Goal: Task Accomplishment & Management: Complete application form

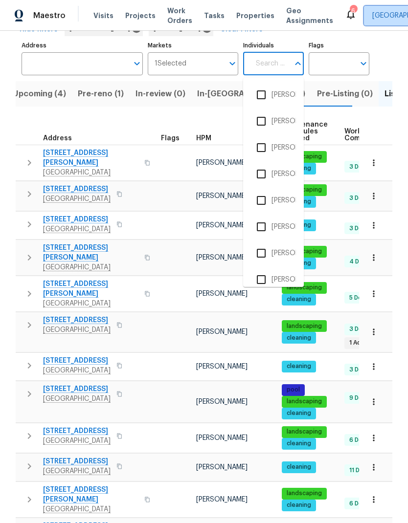
click at [379, 10] on span "[GEOGRAPHIC_DATA]" at bounding box center [413, 16] width 98 height 20
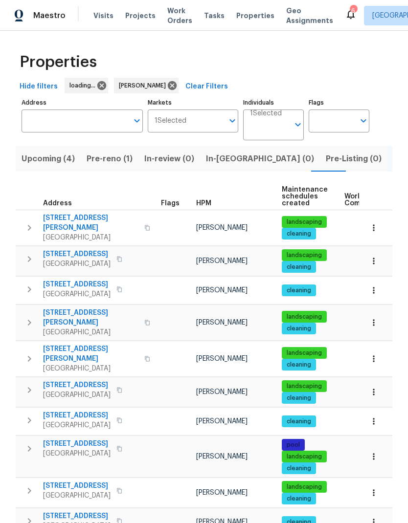
click at [141, 18] on span "Projects" at bounding box center [140, 16] width 30 height 10
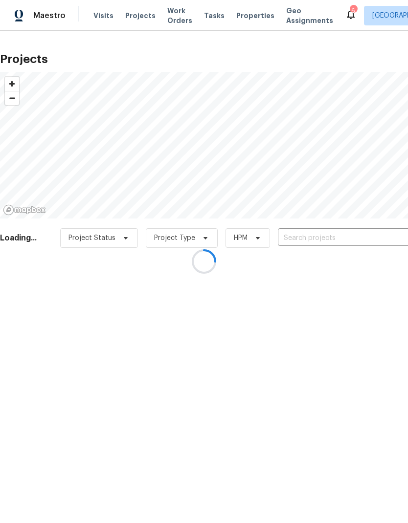
click at [246, 17] on div at bounding box center [204, 261] width 408 height 523
click at [246, 41] on div at bounding box center [204, 261] width 408 height 523
click at [246, 40] on div at bounding box center [204, 261] width 408 height 523
click at [244, 20] on div at bounding box center [204, 261] width 408 height 523
click at [239, 17] on div at bounding box center [204, 261] width 408 height 523
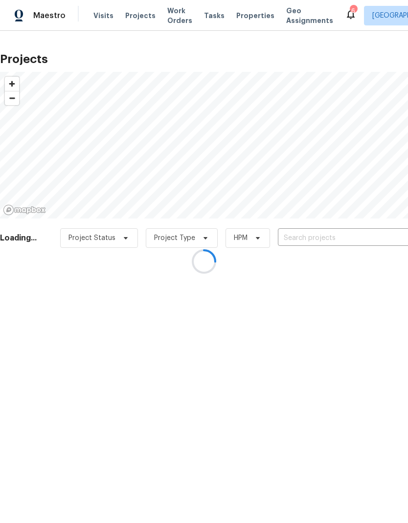
click at [256, 25] on div at bounding box center [204, 261] width 408 height 523
click at [252, 2] on div at bounding box center [204, 261] width 408 height 523
click at [252, 14] on div at bounding box center [204, 261] width 408 height 523
click at [246, 19] on div at bounding box center [204, 261] width 408 height 523
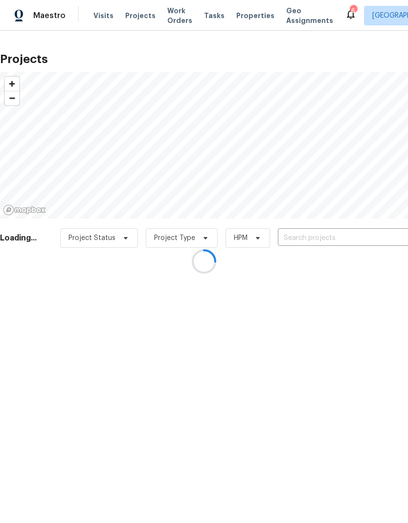
click at [249, 17] on div at bounding box center [204, 261] width 408 height 523
click at [247, 16] on div at bounding box center [204, 261] width 408 height 523
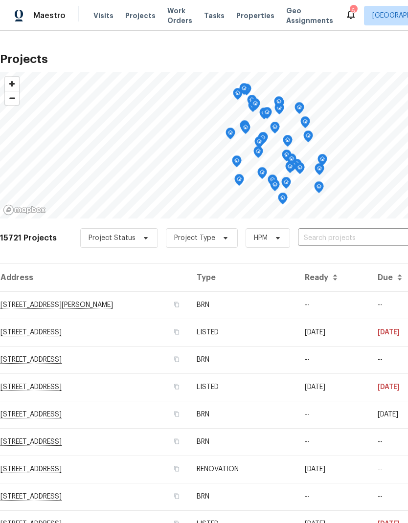
click at [250, 15] on span "Properties" at bounding box center [255, 16] width 38 height 10
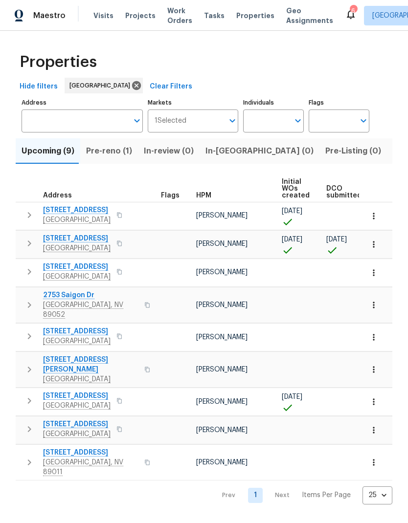
click at [289, 119] on input "Individuals" at bounding box center [266, 121] width 46 height 23
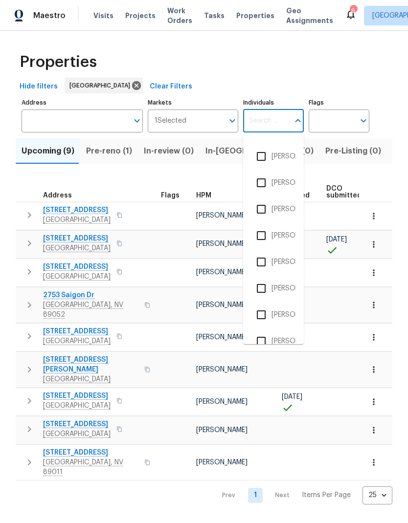
scroll to position [311, 0]
click at [205, 116] on input "Markets" at bounding box center [205, 121] width 38 height 23
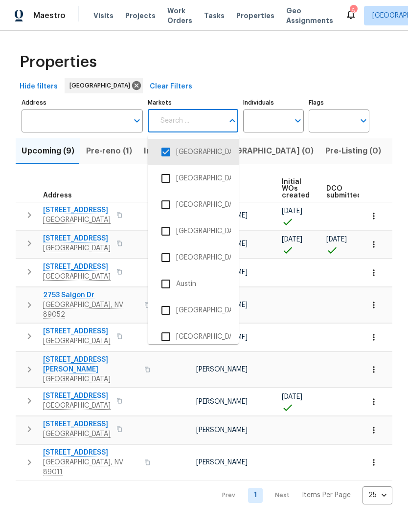
scroll to position [0, 0]
click at [292, 121] on button "Open" at bounding box center [298, 121] width 14 height 14
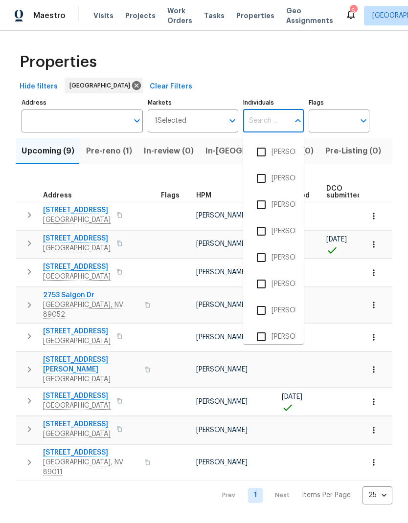
click at [279, 119] on input "Individuals" at bounding box center [266, 121] width 46 height 23
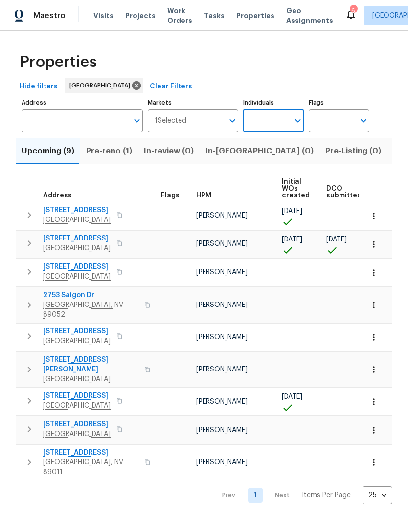
click at [278, 112] on input "Individuals" at bounding box center [266, 121] width 46 height 23
type input "n"
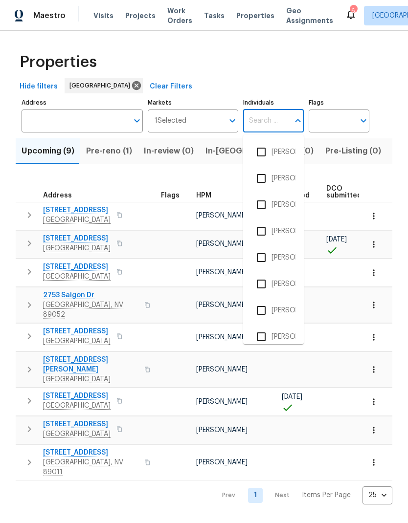
click at [393, 155] on span "Listed (32)" at bounding box center [414, 151] width 42 height 14
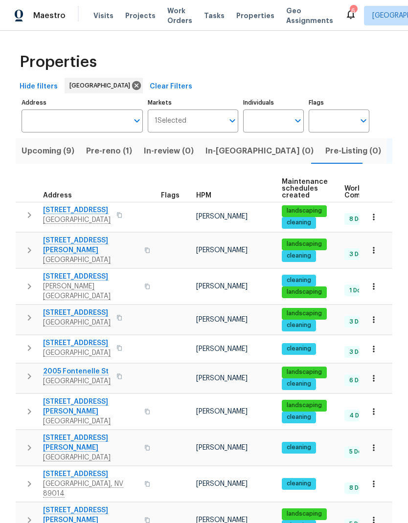
click at [277, 131] on input "Individuals" at bounding box center [266, 121] width 46 height 23
type input "n"
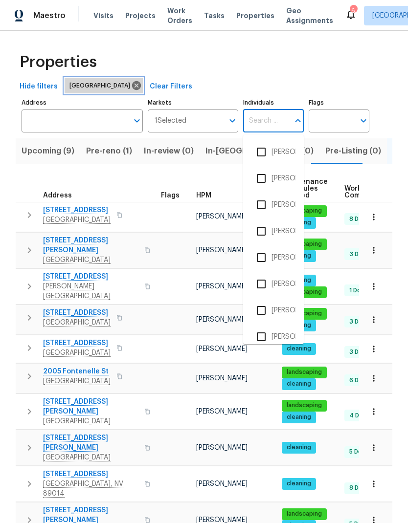
click at [132, 86] on icon at bounding box center [136, 85] width 9 height 9
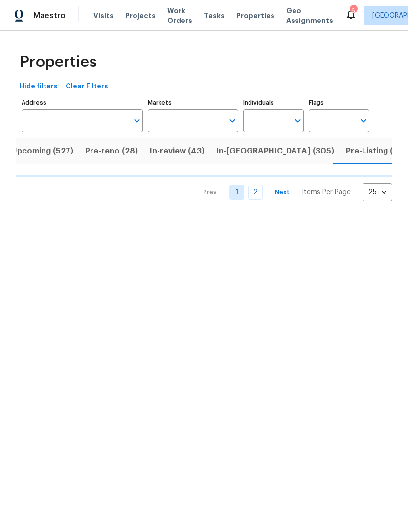
scroll to position [0, 10]
click at [278, 127] on input "Individuals" at bounding box center [266, 121] width 46 height 23
type input "ni"
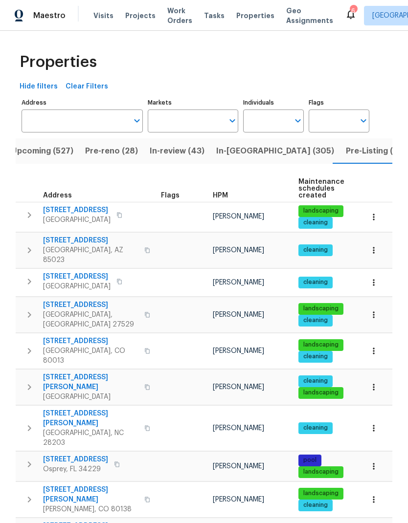
click at [384, 418] on button "button" at bounding box center [374, 429] width 22 height 22
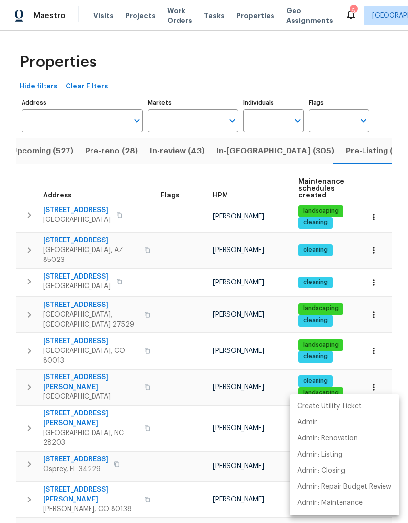
click at [387, 400] on li "Create Utility Ticket" at bounding box center [345, 407] width 110 height 16
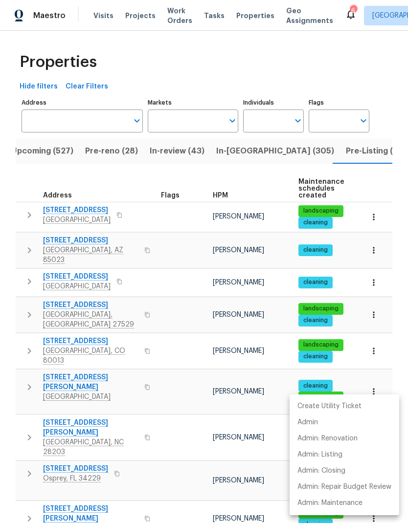
click at [282, 129] on div at bounding box center [204, 261] width 408 height 523
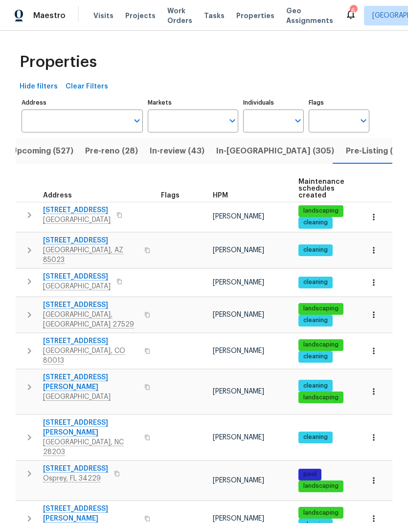
click at [283, 115] on input "Individuals" at bounding box center [266, 121] width 46 height 23
type input "j"
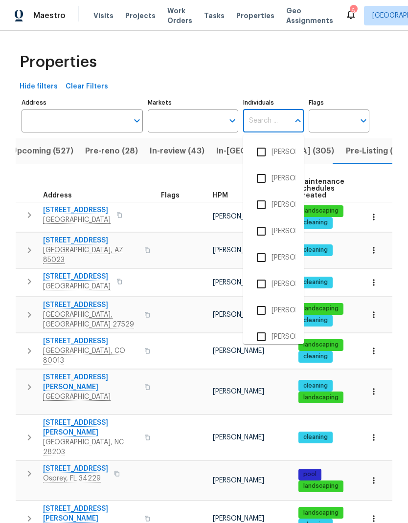
click at [212, 130] on input "Markets" at bounding box center [186, 121] width 76 height 23
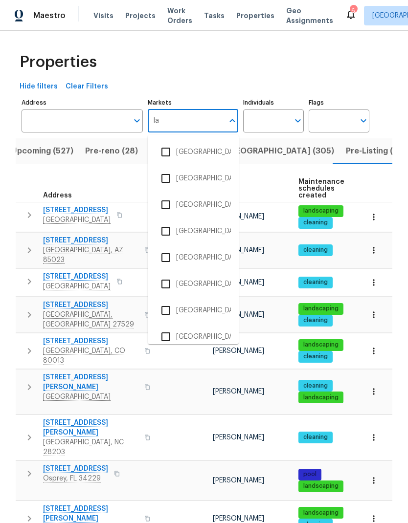
type input "las"
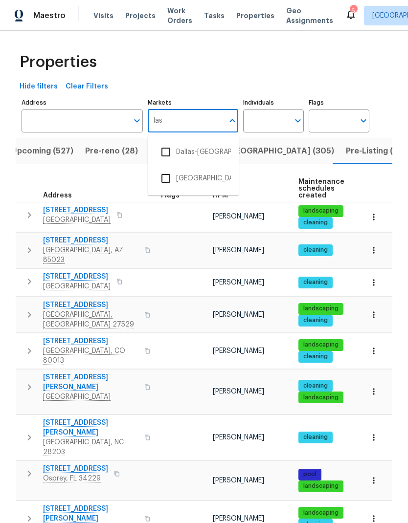
click at [174, 181] on input "checkbox" at bounding box center [166, 178] width 21 height 21
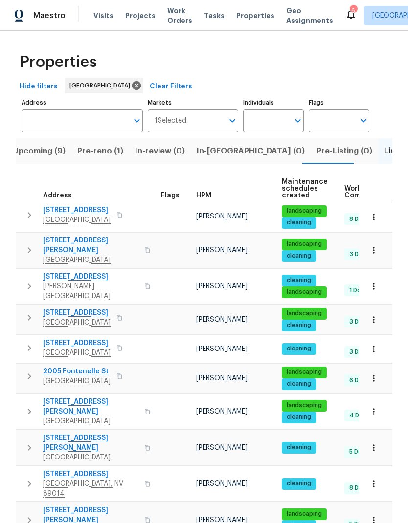
click at [289, 129] on input "Individuals" at bounding box center [266, 121] width 46 height 23
type input "n"
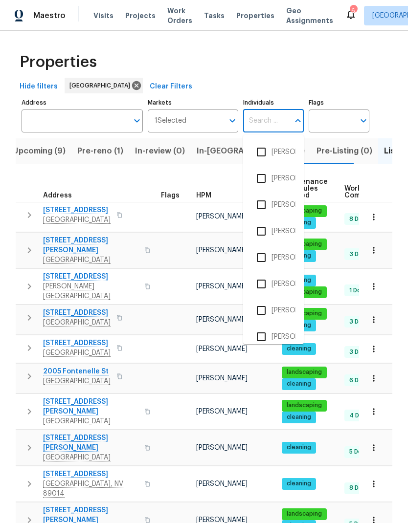
type input "f"
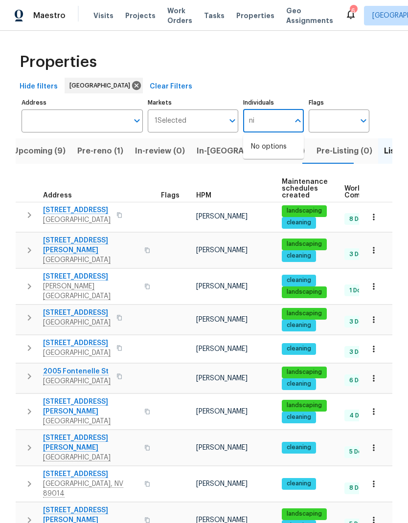
type input "n"
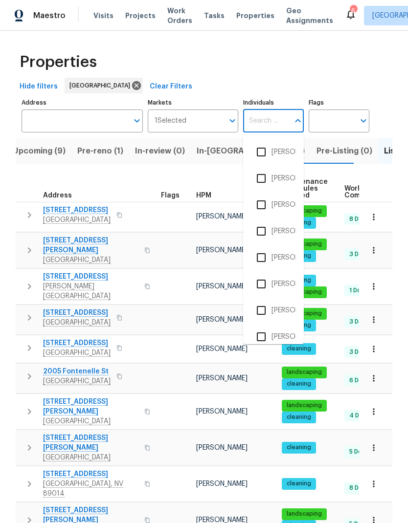
click at [386, 85] on div "Hide filters [GEOGRAPHIC_DATA] Clear Filters" at bounding box center [204, 87] width 377 height 18
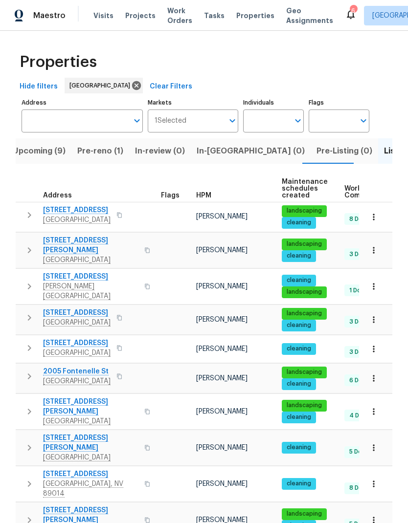
scroll to position [1, 0]
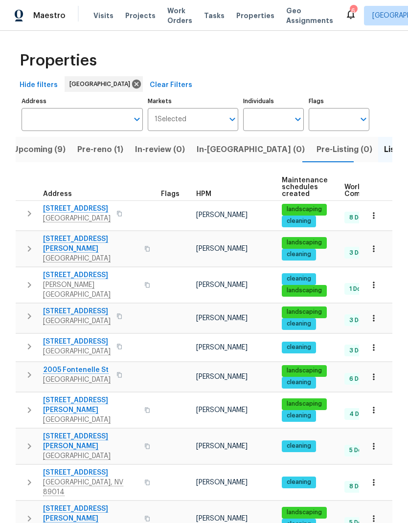
click at [337, 118] on input "Flags" at bounding box center [332, 119] width 46 height 23
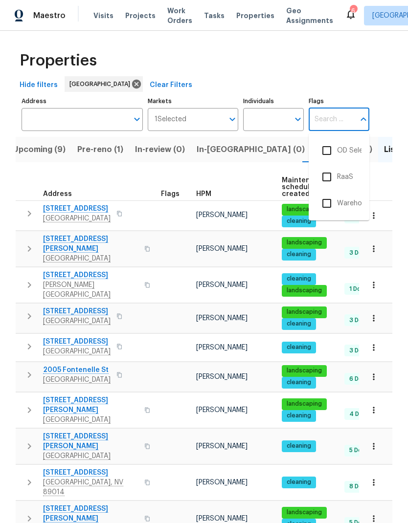
click at [283, 120] on input "Individuals" at bounding box center [266, 119] width 46 height 23
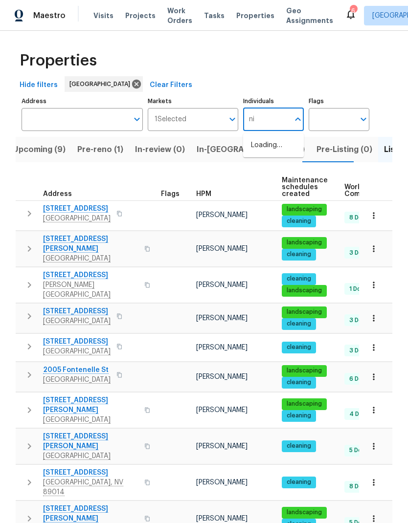
type input "n"
type input "[PERSON_NAME]"
click at [264, 152] on input "checkbox" at bounding box center [261, 150] width 21 height 21
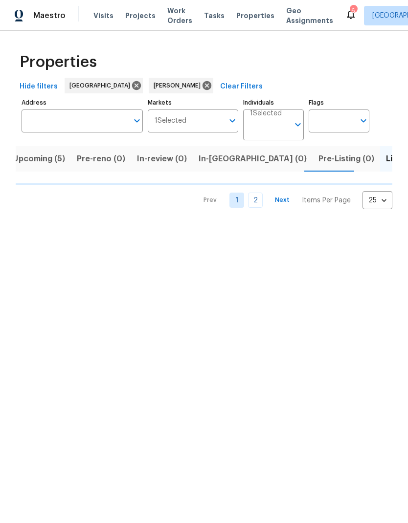
click at [274, 120] on input "Individuals" at bounding box center [269, 128] width 39 height 23
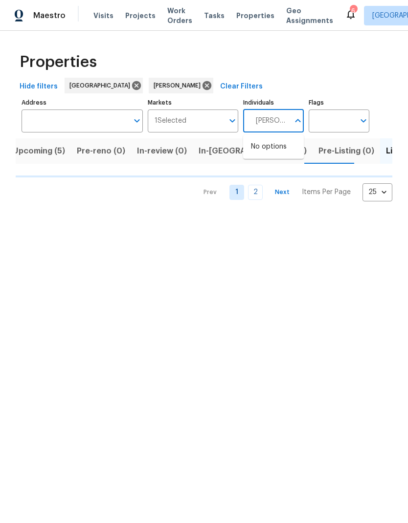
type input "[PERSON_NAME]"
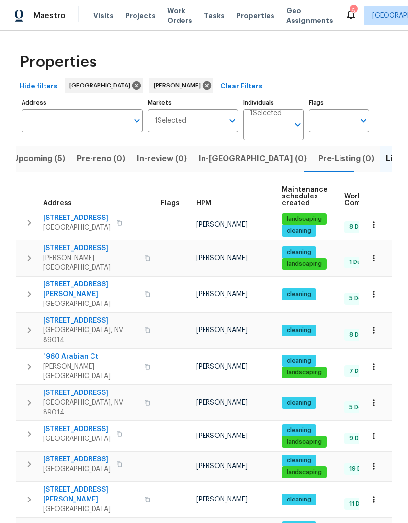
click at [289, 134] on body "Maestro Visits Projects Work Orders Tasks Properties Geo Assignments 6 [GEOGRAP…" at bounding box center [204, 261] width 408 height 523
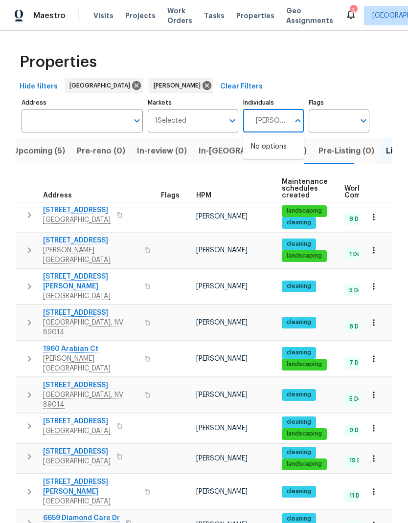
type input "[PERSON_NAME]"
click at [261, 154] on input "checkbox" at bounding box center [261, 152] width 21 height 21
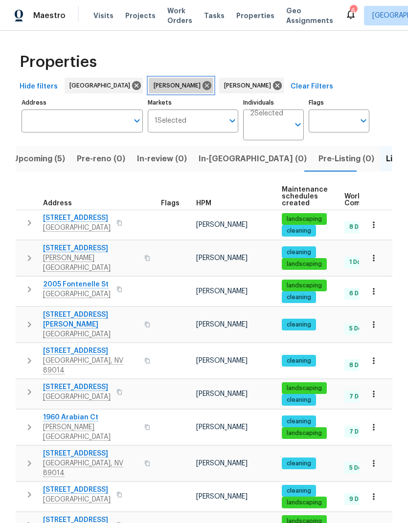
click at [203, 81] on icon at bounding box center [207, 85] width 9 height 9
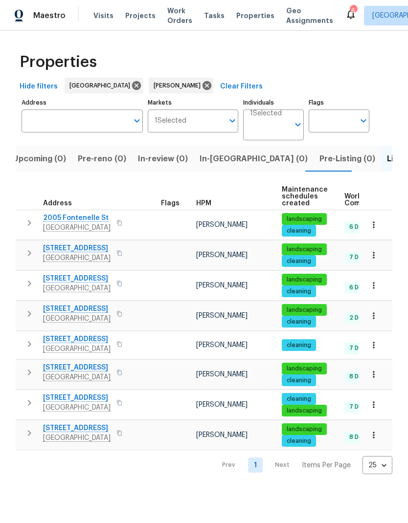
click at [374, 256] on icon "button" at bounding box center [373, 255] width 1 height 6
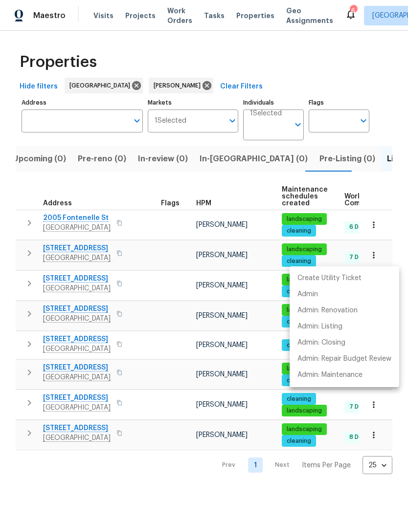
click at [25, 262] on div at bounding box center [204, 261] width 408 height 523
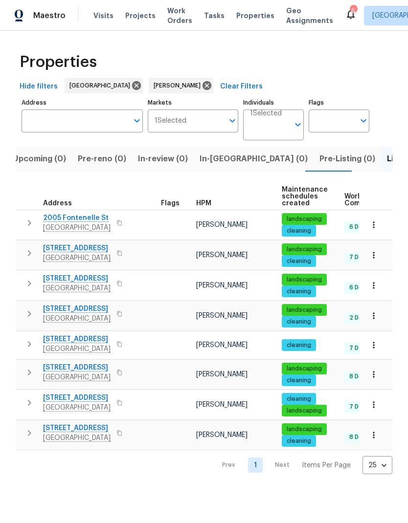
click at [29, 252] on icon "button" at bounding box center [29, 253] width 3 height 6
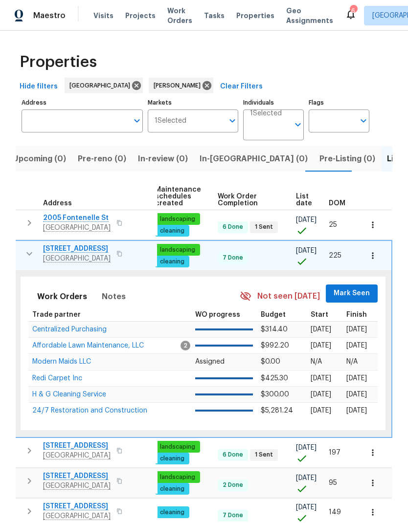
scroll to position [0, 127]
click at [359, 292] on span "Mark Seen" at bounding box center [352, 294] width 36 height 12
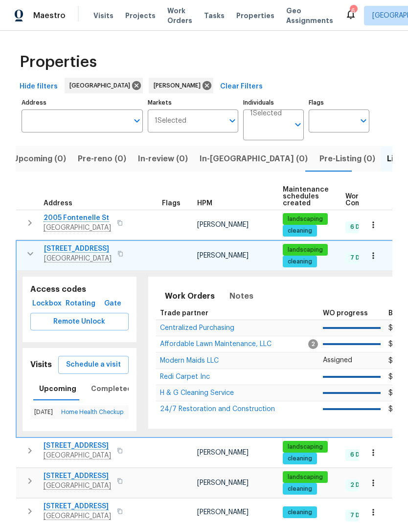
scroll to position [0, 0]
click at [34, 219] on icon "button" at bounding box center [30, 223] width 12 height 12
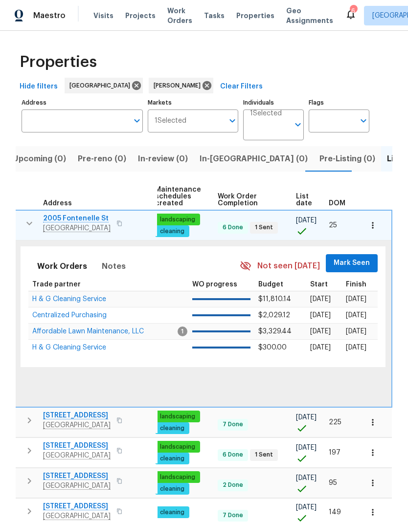
scroll to position [0, 127]
click at [355, 263] on span "Mark Seen" at bounding box center [352, 263] width 36 height 12
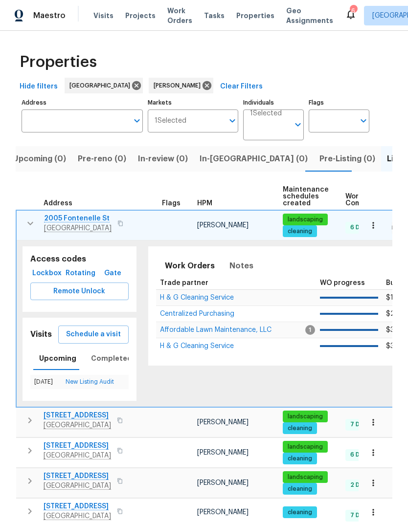
scroll to position [0, 0]
click at [29, 225] on icon "button" at bounding box center [30, 223] width 6 height 3
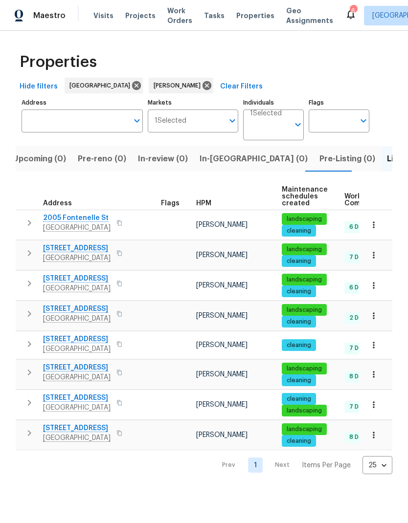
click at [32, 288] on icon "button" at bounding box center [29, 284] width 12 height 12
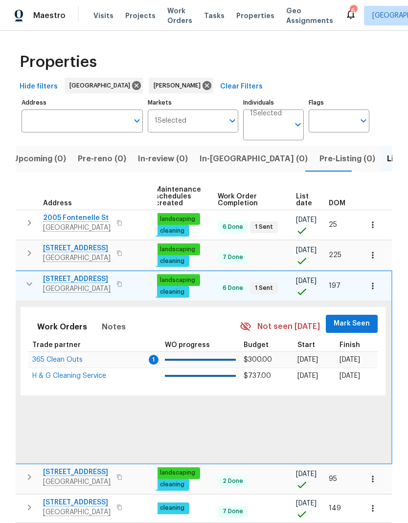
scroll to position [0, 127]
click at [353, 324] on span "Mark Seen" at bounding box center [352, 324] width 36 height 12
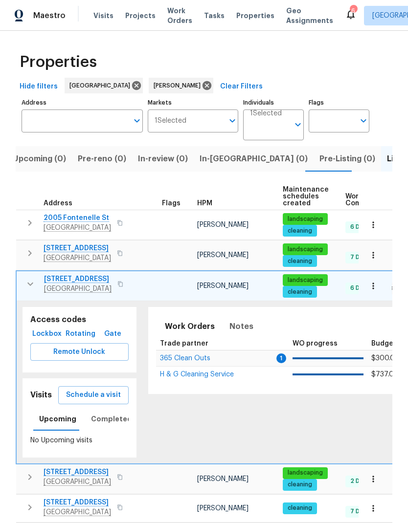
scroll to position [0, 0]
click at [30, 287] on icon "button" at bounding box center [30, 284] width 12 height 12
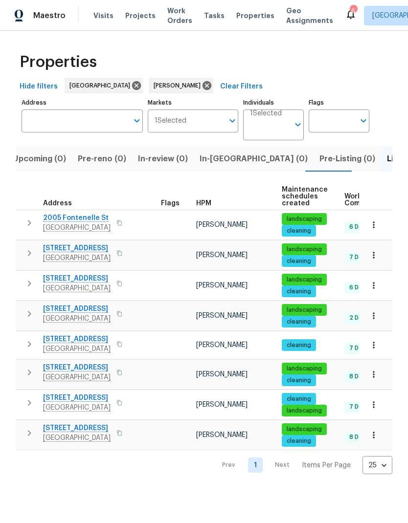
click at [27, 316] on icon "button" at bounding box center [29, 314] width 12 height 12
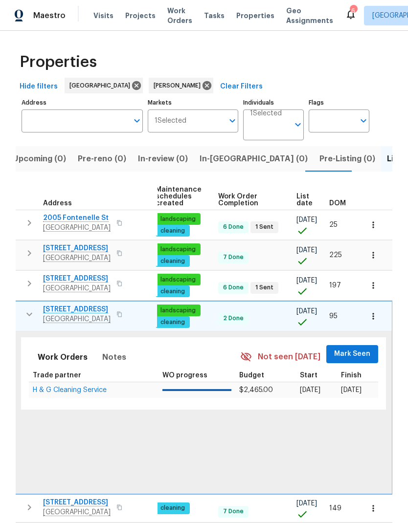
click at [359, 353] on span "Mark Seen" at bounding box center [352, 354] width 36 height 12
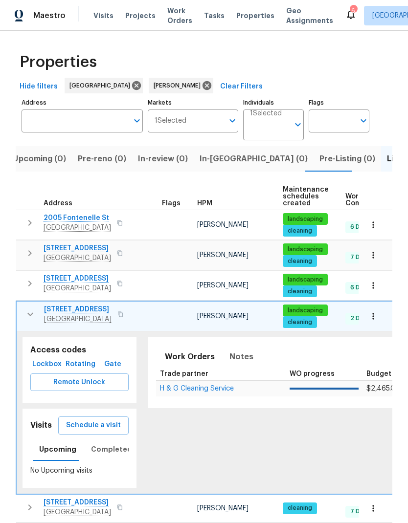
click at [23, 318] on button "button" at bounding box center [31, 315] width 20 height 20
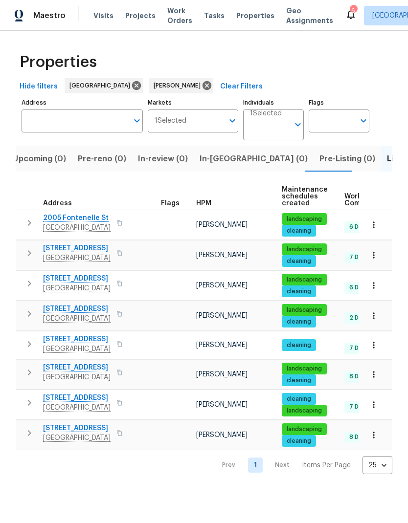
click at [27, 354] on button "button" at bounding box center [30, 345] width 20 height 20
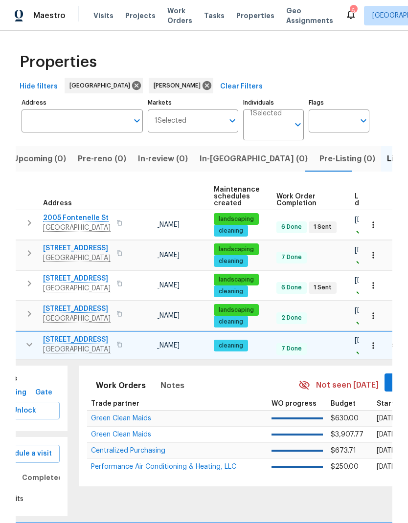
scroll to position [0, 84]
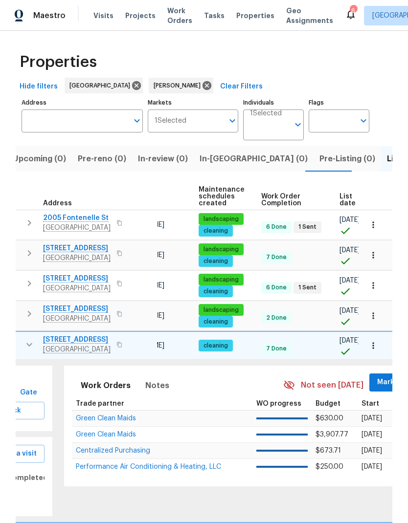
click at [389, 389] on span "Mark Seen" at bounding box center [395, 383] width 36 height 12
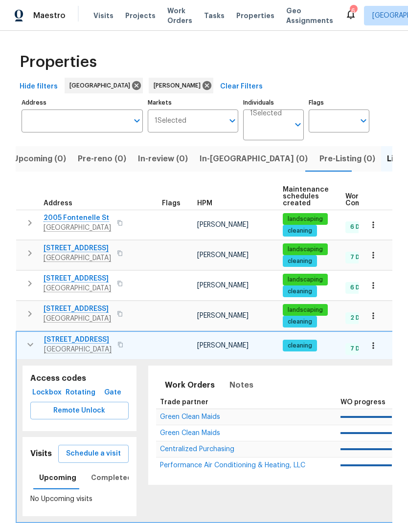
scroll to position [0, 0]
click at [27, 351] on icon "button" at bounding box center [30, 345] width 12 height 12
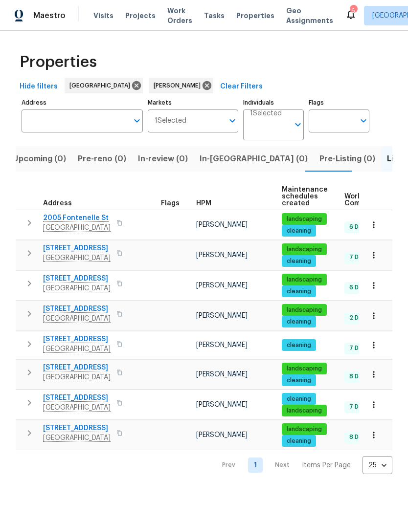
click at [30, 379] on icon "button" at bounding box center [29, 373] width 12 height 12
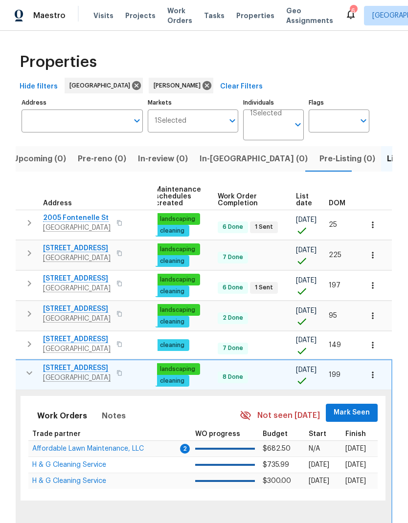
scroll to position [0, 127]
click at [359, 419] on span "Mark Seen" at bounding box center [352, 413] width 36 height 12
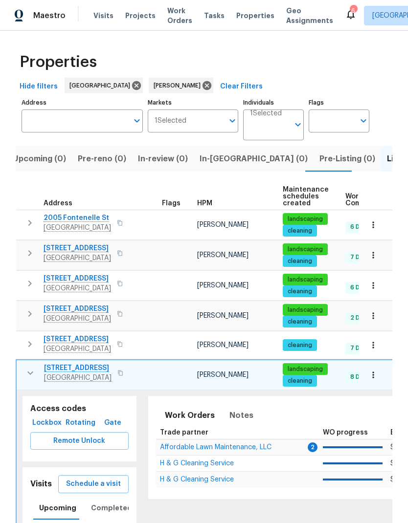
scroll to position [0, 0]
click at [26, 379] on icon "button" at bounding box center [30, 373] width 12 height 12
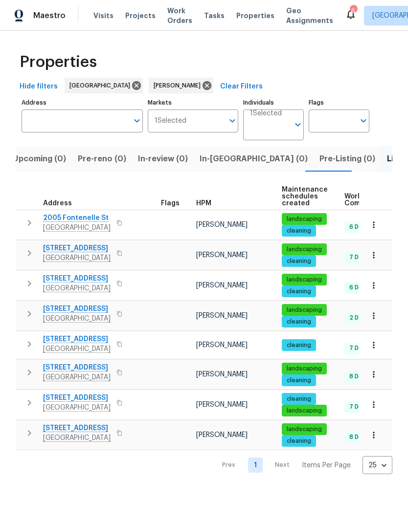
click at [29, 409] on icon "button" at bounding box center [29, 403] width 12 height 12
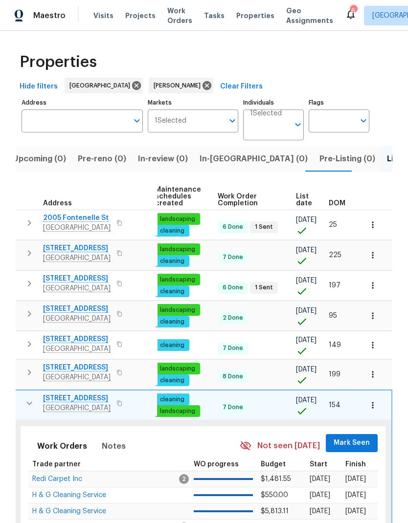
scroll to position [0, 127]
click at [358, 450] on span "Mark Seen" at bounding box center [352, 443] width 36 height 12
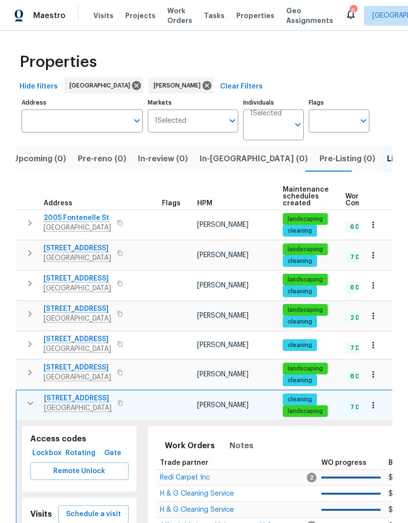
scroll to position [0, 0]
click at [32, 409] on icon "button" at bounding box center [30, 404] width 12 height 12
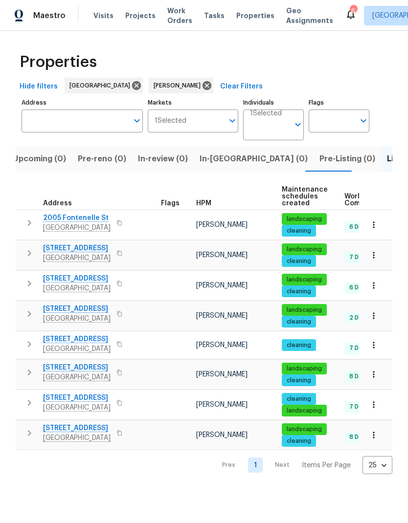
click at [31, 443] on button "button" at bounding box center [30, 434] width 20 height 20
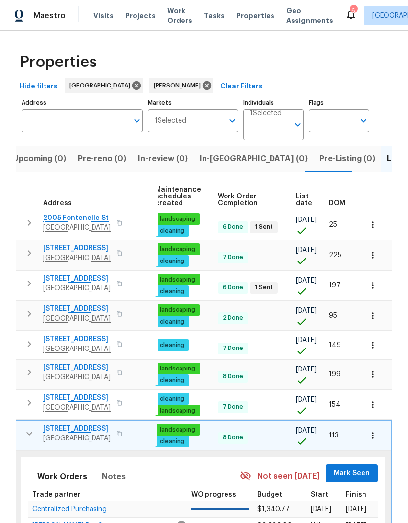
scroll to position [0, 127]
click at [359, 479] on span "Mark Seen" at bounding box center [352, 474] width 36 height 12
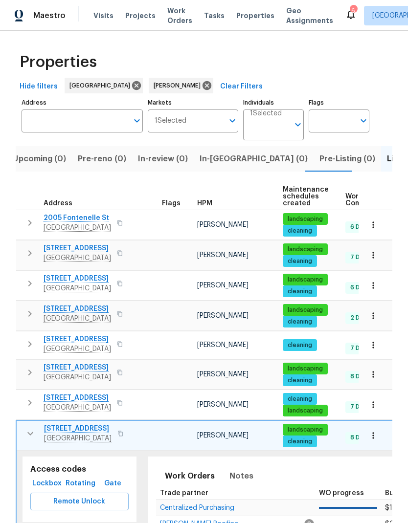
scroll to position [0, 0]
click at [30, 440] on icon "button" at bounding box center [30, 434] width 12 height 12
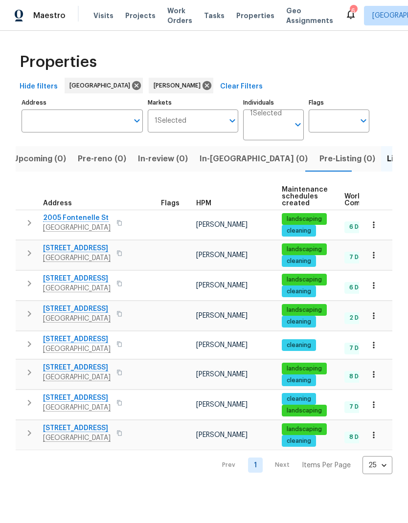
click at [28, 217] on button "button" at bounding box center [30, 223] width 20 height 20
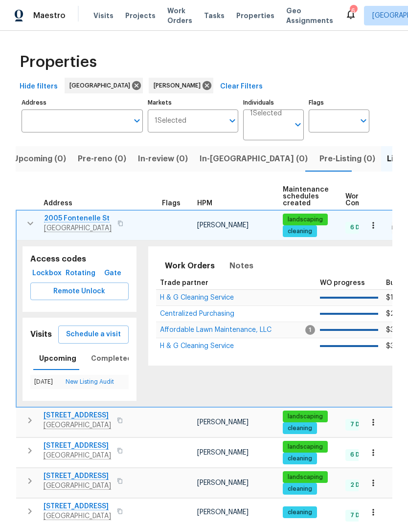
click at [109, 340] on span "Schedule a visit" at bounding box center [93, 335] width 55 height 12
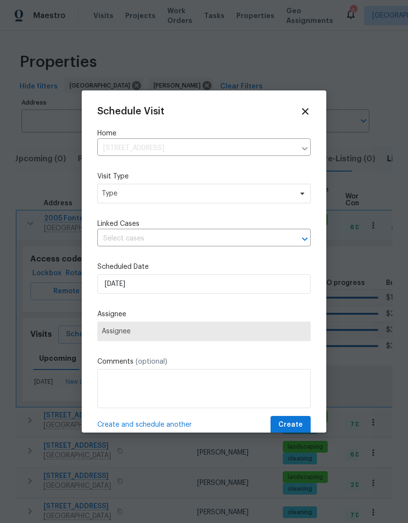
click at [162, 215] on div "Schedule Visit Home [STREET_ADDRESS] ​ Visit Type Type Linked Cases ​ Scheduled…" at bounding box center [203, 270] width 213 height 328
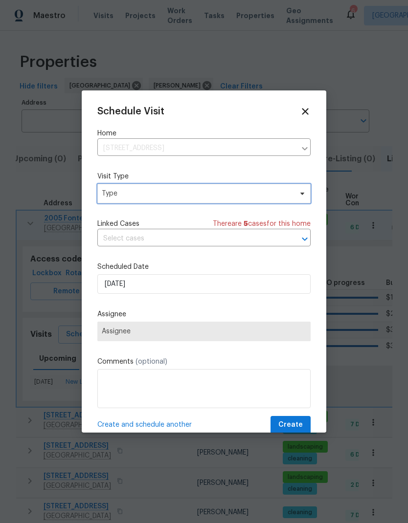
click at [206, 197] on span "Type" at bounding box center [197, 194] width 190 height 10
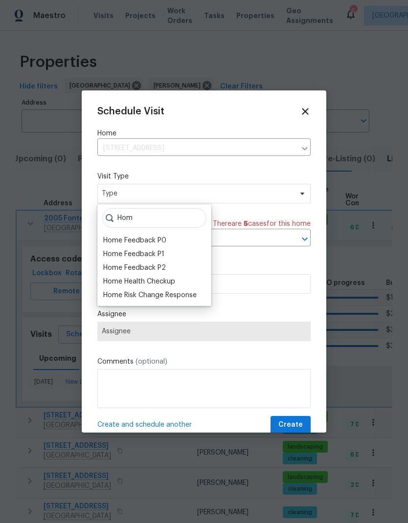
type input "Hom"
click at [164, 278] on div "Home Health Checkup" at bounding box center [139, 282] width 72 height 10
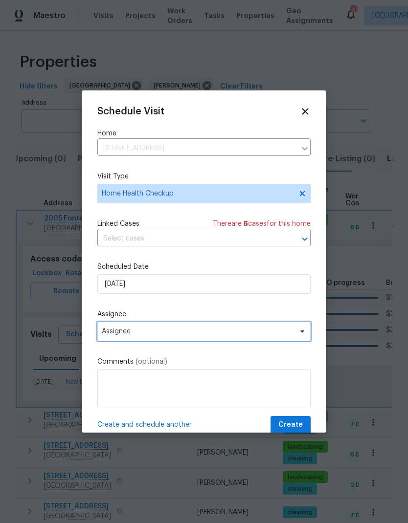
click at [177, 333] on span "Assignee" at bounding box center [198, 332] width 192 height 8
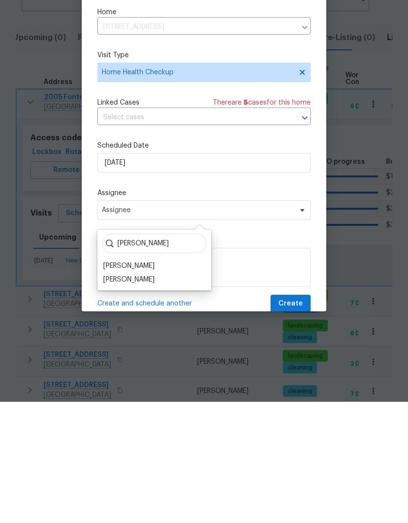
type input "[PERSON_NAME]"
click at [127, 396] on div "[PERSON_NAME]" at bounding box center [128, 401] width 51 height 10
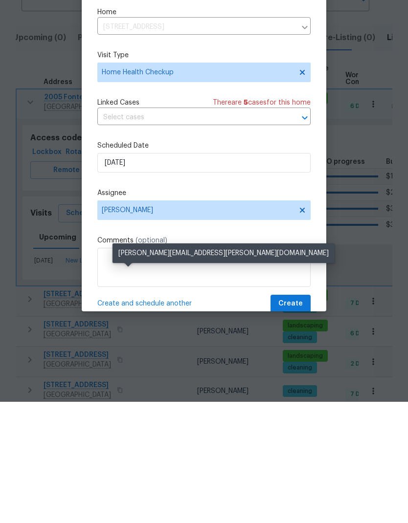
scroll to position [39, 0]
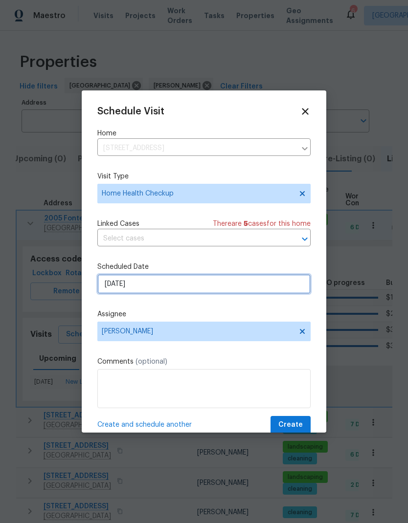
click at [186, 291] on input "[DATE]" at bounding box center [203, 284] width 213 height 20
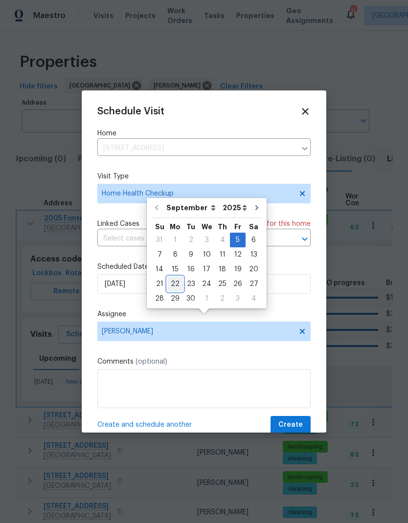
click at [174, 277] on div "22" at bounding box center [175, 284] width 16 height 14
type input "[DATE]"
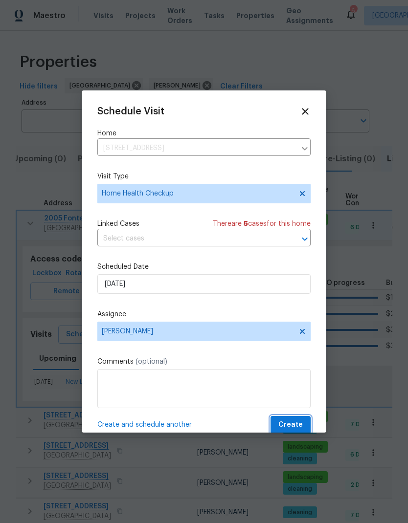
click at [295, 427] on span "Create" at bounding box center [290, 425] width 24 height 12
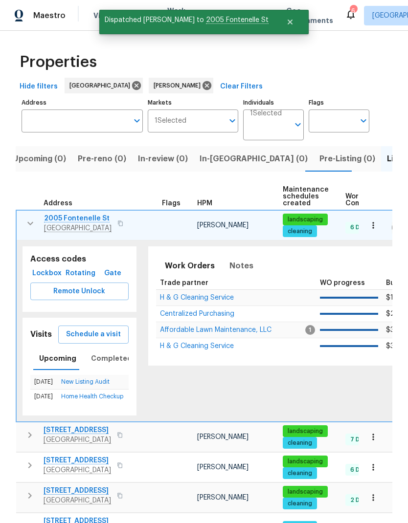
click at [32, 222] on icon "button" at bounding box center [30, 223] width 6 height 3
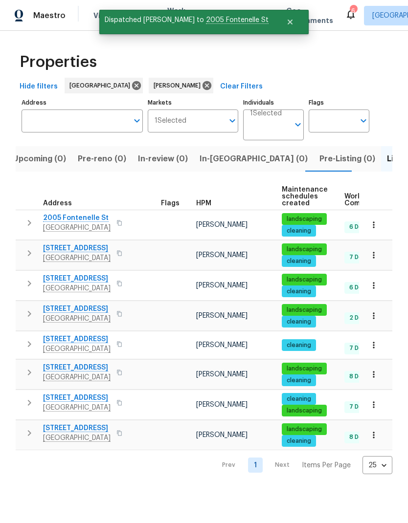
scroll to position [0, 0]
click at [25, 252] on icon "button" at bounding box center [29, 254] width 12 height 12
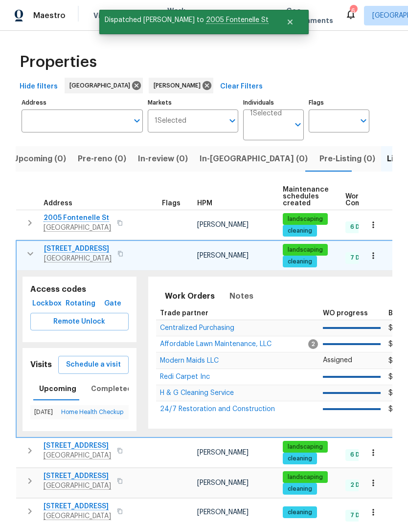
click at [99, 369] on span "Schedule a visit" at bounding box center [93, 365] width 55 height 12
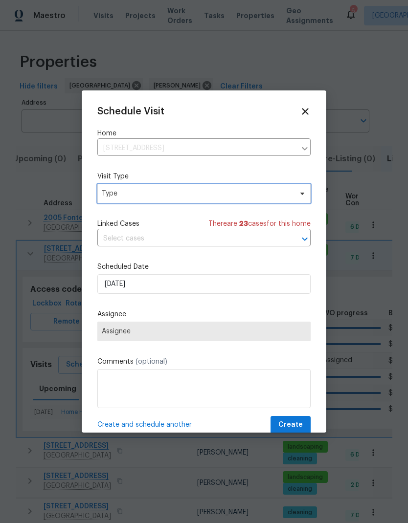
click at [138, 195] on span "Type" at bounding box center [197, 194] width 190 height 10
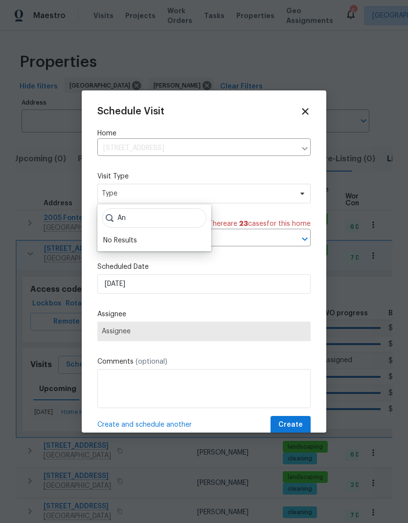
type input "A"
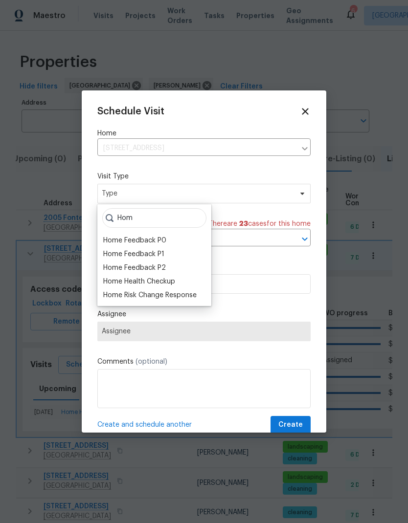
type input "Hom"
click at [154, 285] on div "Home Health Checkup" at bounding box center [139, 282] width 72 height 10
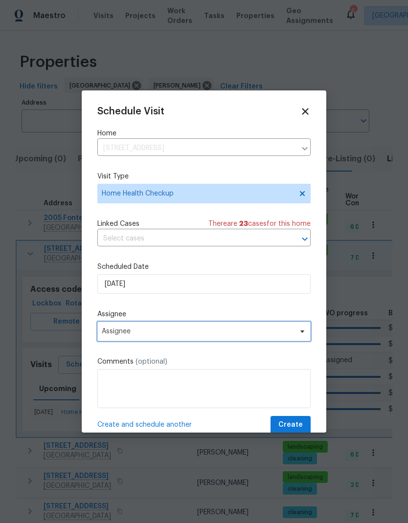
click at [151, 336] on span "Assignee" at bounding box center [198, 332] width 192 height 8
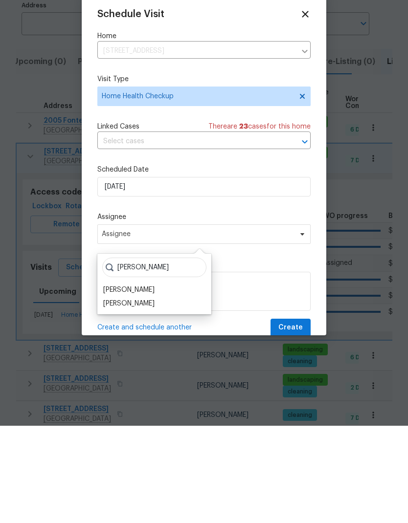
type input "[PERSON_NAME]"
click at [118, 396] on div "[PERSON_NAME]" at bounding box center [128, 401] width 51 height 10
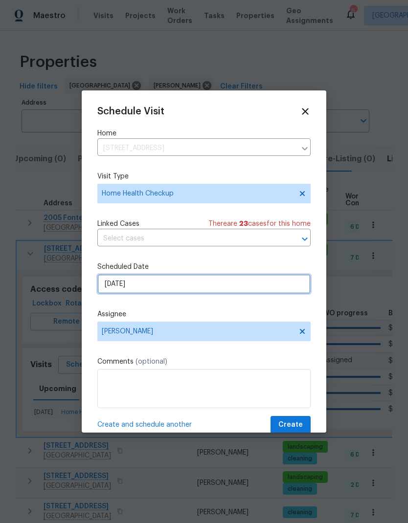
click at [167, 289] on input "[DATE]" at bounding box center [203, 284] width 213 height 20
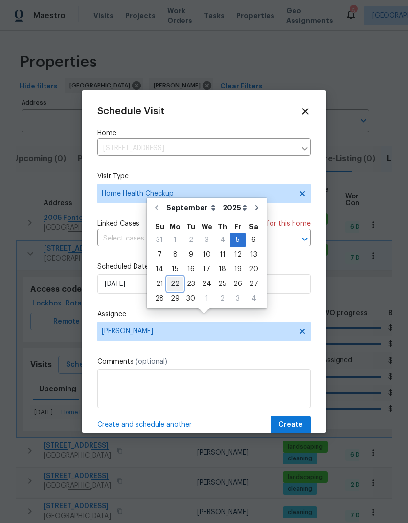
click at [174, 277] on div "22" at bounding box center [175, 284] width 16 height 14
type input "[DATE]"
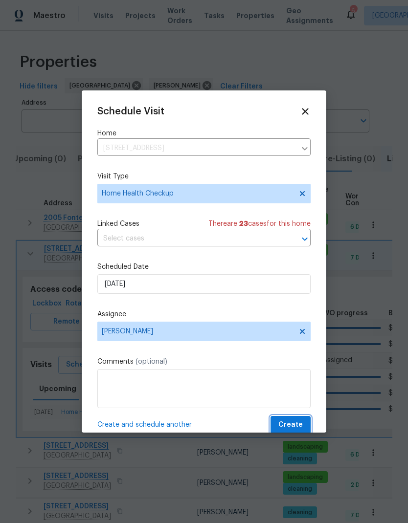
click at [294, 429] on span "Create" at bounding box center [290, 425] width 24 height 12
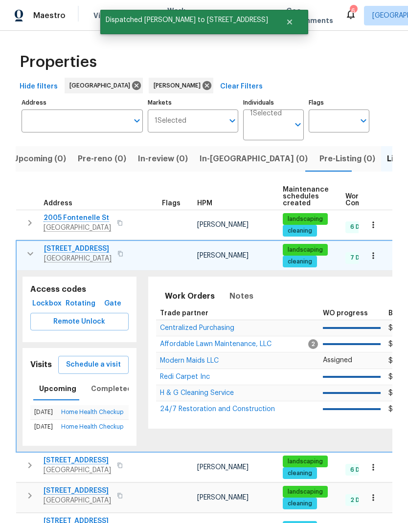
click at [28, 248] on icon "button" at bounding box center [30, 254] width 12 height 12
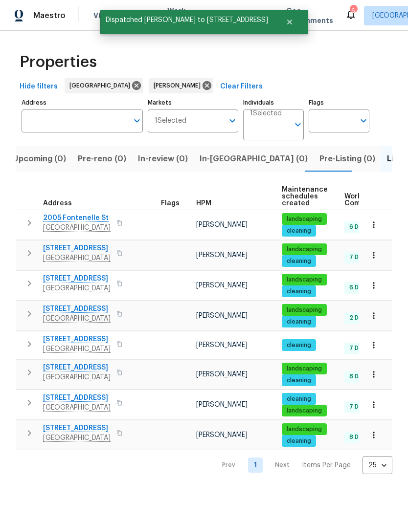
scroll to position [0, 0]
click at [30, 285] on icon "button" at bounding box center [29, 284] width 3 height 6
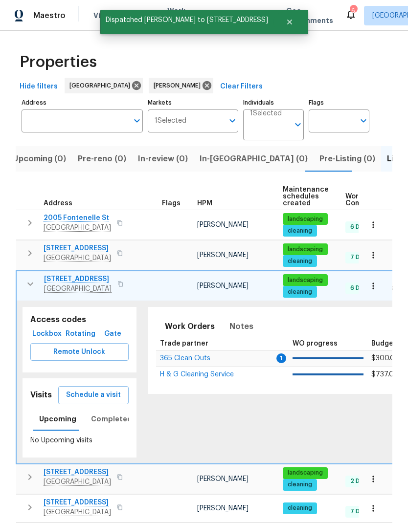
click at [98, 395] on span "Schedule a visit" at bounding box center [93, 395] width 55 height 12
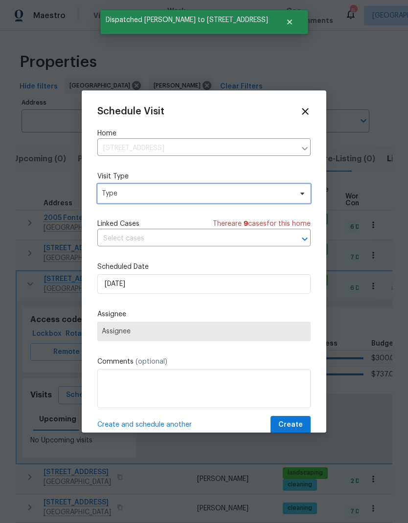
click at [182, 203] on span "Type" at bounding box center [203, 194] width 213 height 20
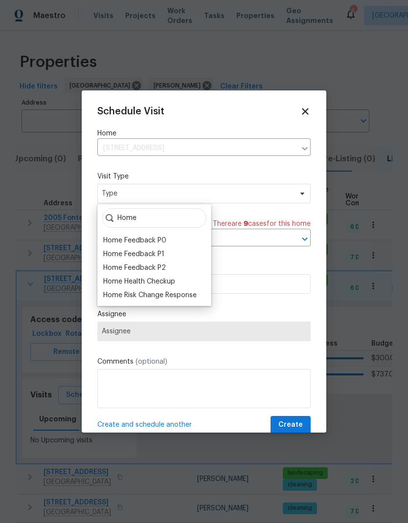
type input "Home"
click at [155, 282] on div "Home Health Checkup" at bounding box center [139, 282] width 72 height 10
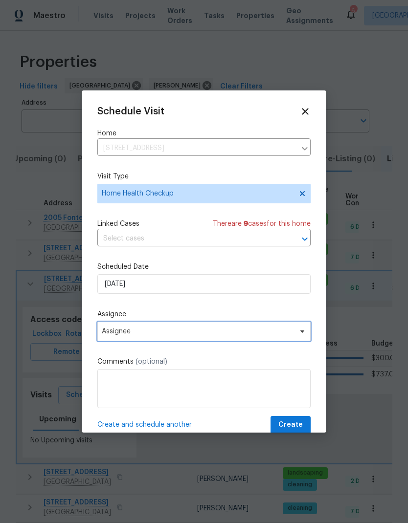
click at [124, 335] on span "Assignee" at bounding box center [198, 332] width 192 height 8
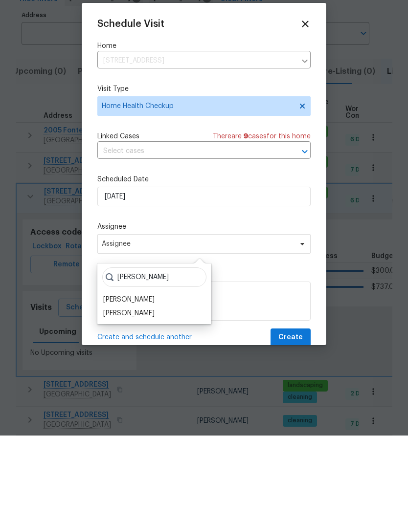
type input "[PERSON_NAME]"
click at [122, 396] on div "[PERSON_NAME]" at bounding box center [128, 401] width 51 height 10
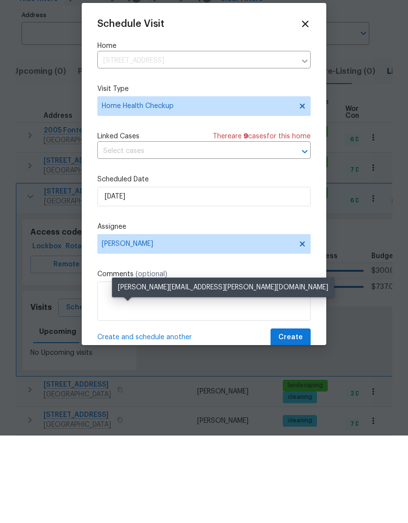
scroll to position [39, 0]
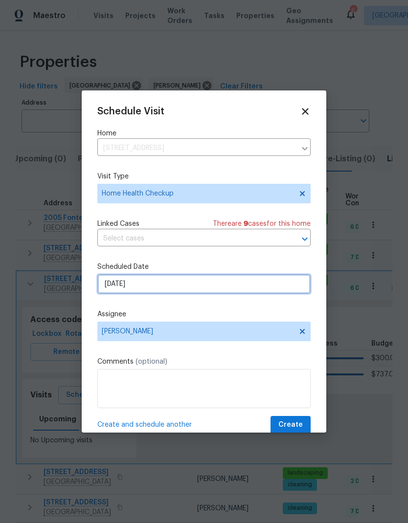
click at [143, 289] on input "[DATE]" at bounding box center [203, 284] width 213 height 20
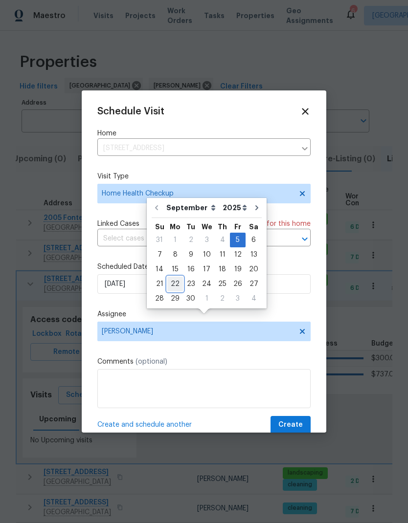
click at [172, 277] on div "22" at bounding box center [175, 284] width 16 height 14
type input "[DATE]"
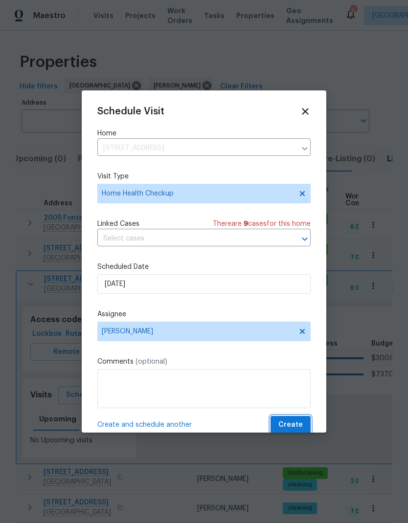
click at [292, 425] on span "Create" at bounding box center [290, 425] width 24 height 12
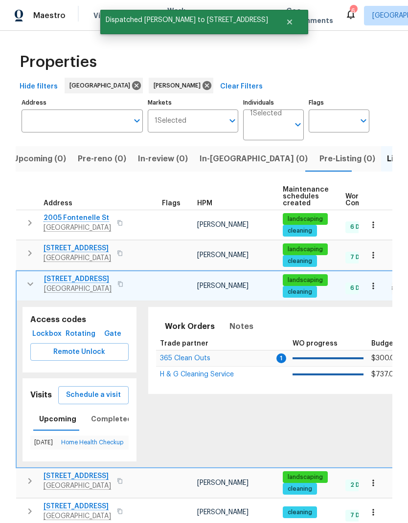
click at [28, 274] on button "button" at bounding box center [31, 284] width 20 height 20
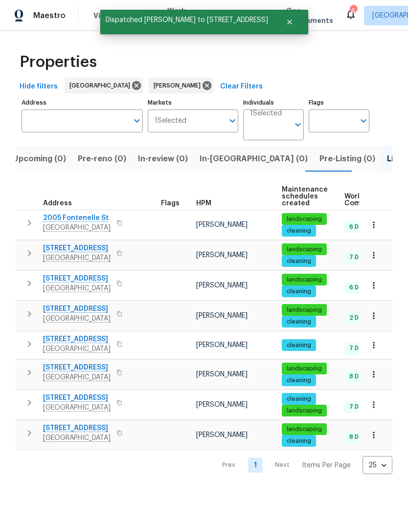
scroll to position [0, 0]
click at [23, 320] on icon "button" at bounding box center [29, 314] width 12 height 12
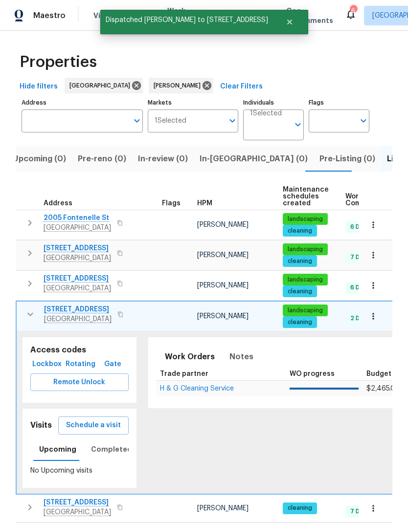
click at [104, 428] on span "Schedule a visit" at bounding box center [93, 426] width 55 height 12
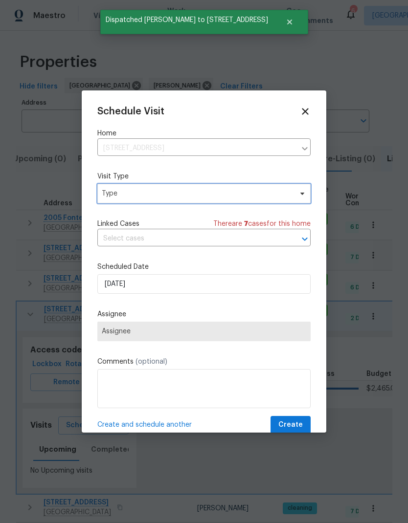
click at [191, 197] on span "Type" at bounding box center [197, 194] width 190 height 10
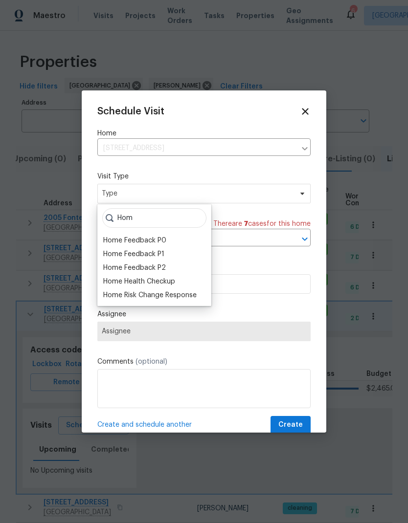
type input "Hom"
click at [158, 284] on div "Home Health Checkup" at bounding box center [139, 282] width 72 height 10
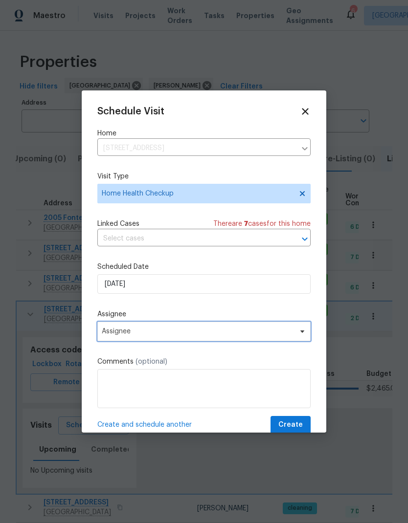
click at [155, 330] on span "Assignee" at bounding box center [203, 332] width 213 height 20
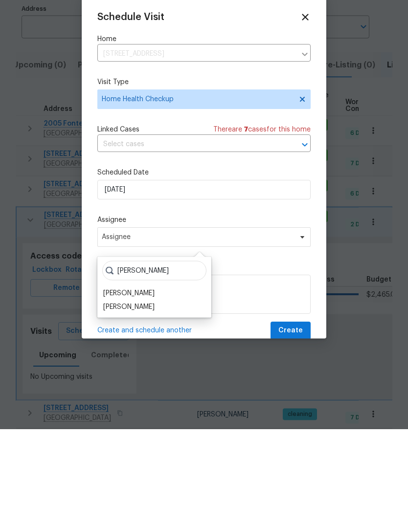
type input "[PERSON_NAME]"
click at [120, 396] on div "[PERSON_NAME]" at bounding box center [128, 401] width 51 height 10
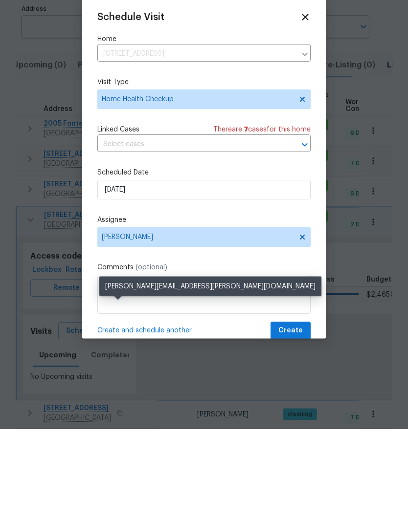
scroll to position [39, 0]
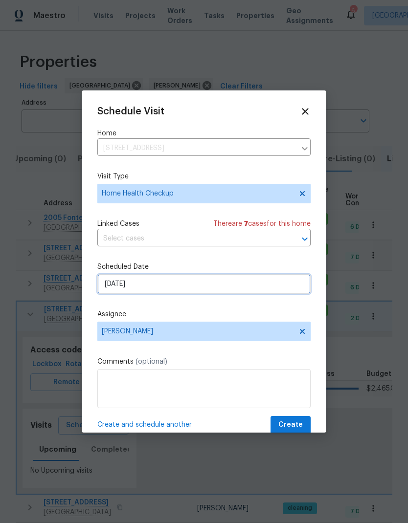
click at [158, 288] on input "[DATE]" at bounding box center [203, 284] width 213 height 20
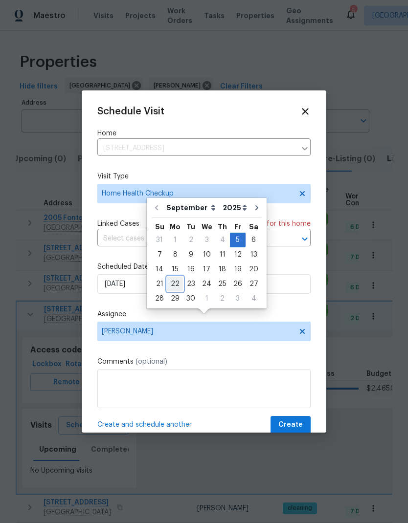
click at [175, 277] on div "22" at bounding box center [175, 284] width 16 height 14
type input "[DATE]"
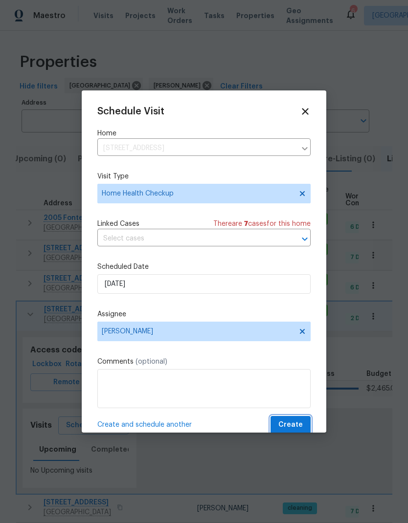
click at [294, 427] on span "Create" at bounding box center [290, 425] width 24 height 12
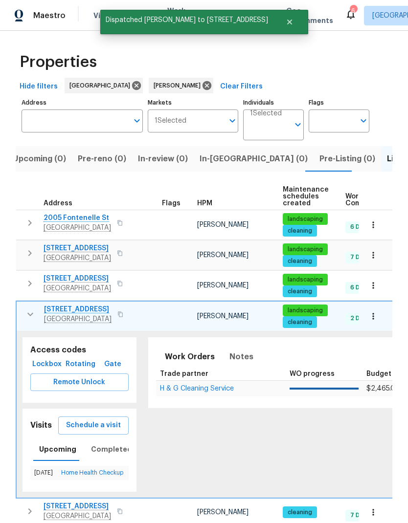
click at [26, 309] on icon "button" at bounding box center [30, 315] width 12 height 12
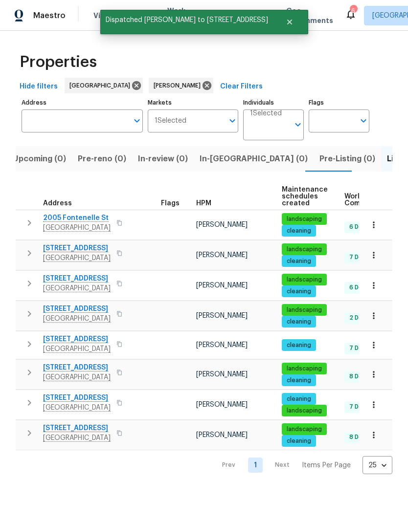
scroll to position [0, 0]
click at [27, 349] on icon "button" at bounding box center [29, 345] width 12 height 12
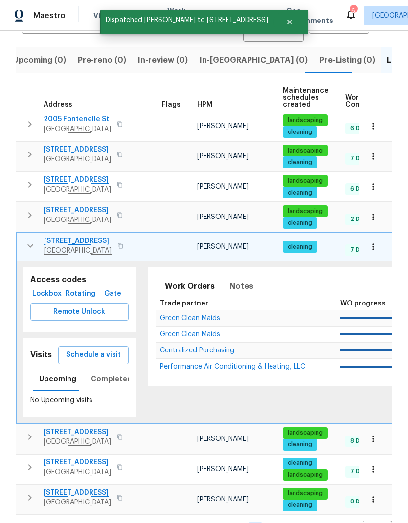
scroll to position [98, 0]
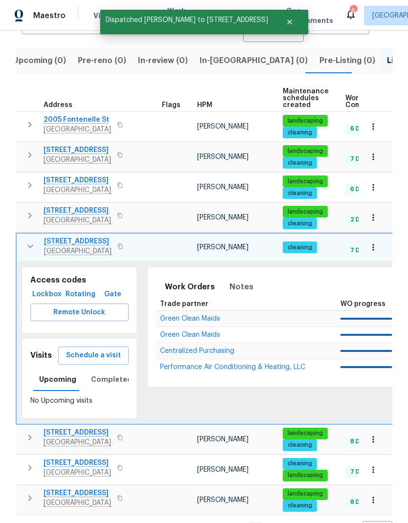
click at [109, 360] on span "Schedule a visit" at bounding box center [93, 356] width 55 height 12
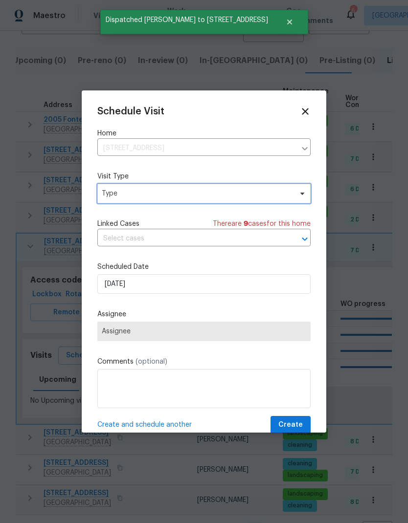
click at [155, 200] on span "Type" at bounding box center [203, 194] width 213 height 20
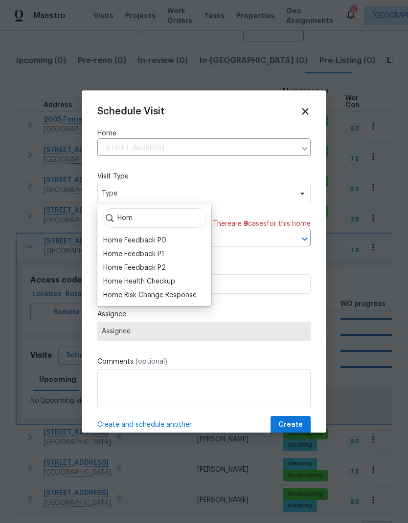
type input "Hom"
click at [158, 281] on div "Home Health Checkup" at bounding box center [139, 282] width 72 height 10
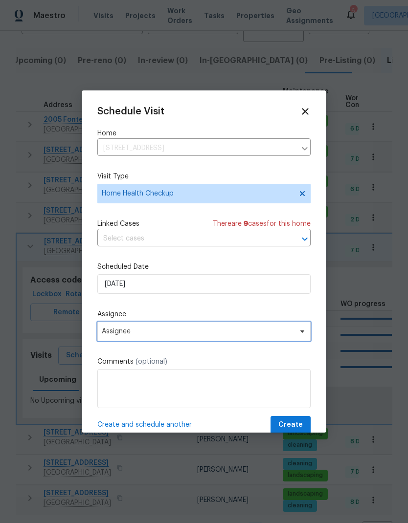
click at [139, 336] on span "Assignee" at bounding box center [198, 332] width 192 height 8
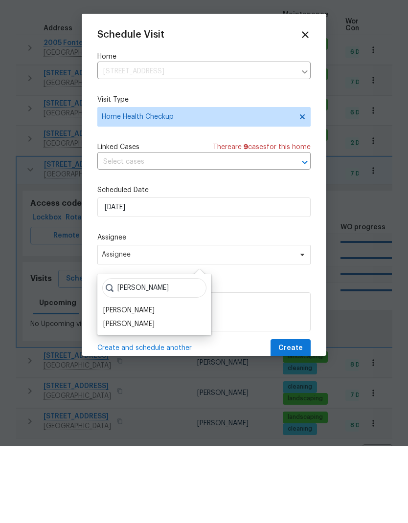
type input "[PERSON_NAME]"
click at [128, 396] on div "[PERSON_NAME]" at bounding box center [128, 401] width 51 height 10
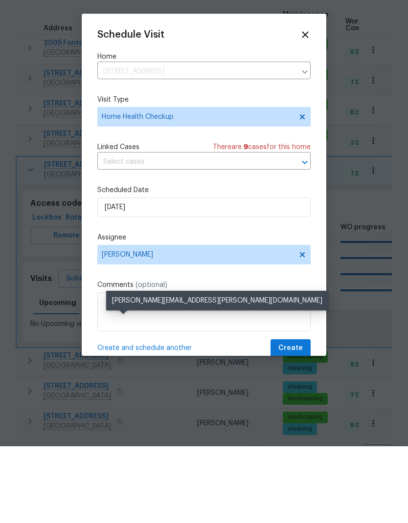
scroll to position [39, 0]
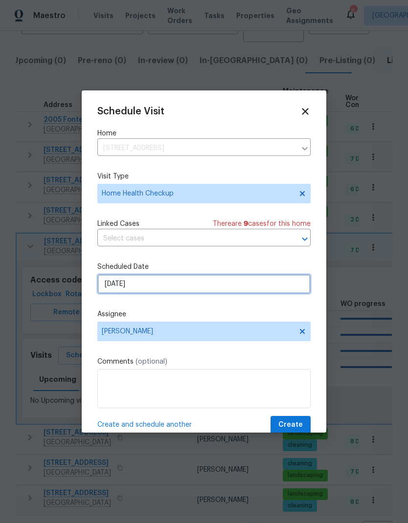
click at [149, 291] on input "[DATE]" at bounding box center [203, 284] width 213 height 20
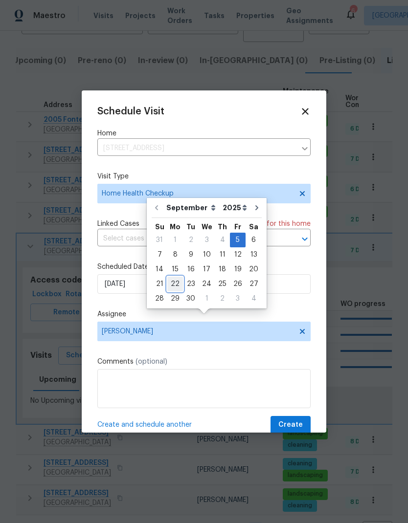
click at [175, 277] on div "22" at bounding box center [175, 284] width 16 height 14
type input "[DATE]"
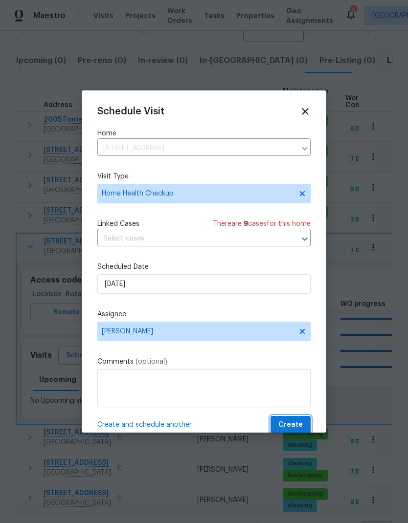
click at [296, 425] on span "Create" at bounding box center [290, 425] width 24 height 12
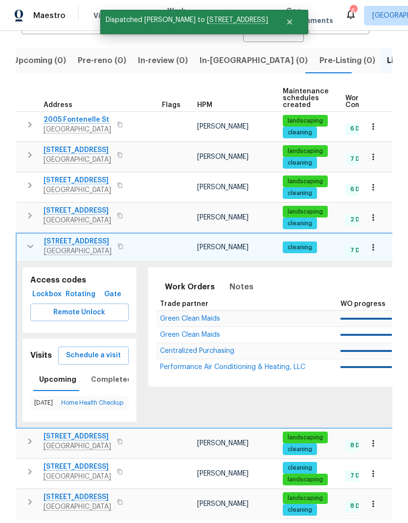
click at [31, 436] on icon "button" at bounding box center [30, 442] width 12 height 12
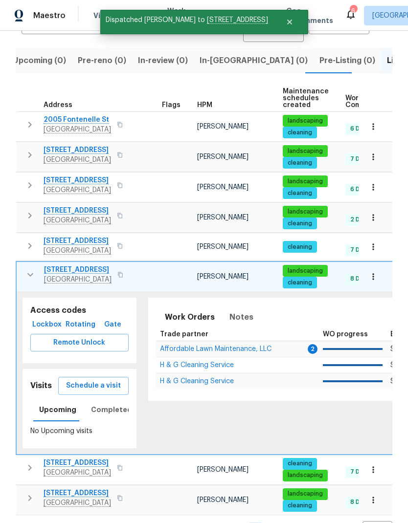
click at [114, 380] on span "Schedule a visit" at bounding box center [93, 386] width 55 height 12
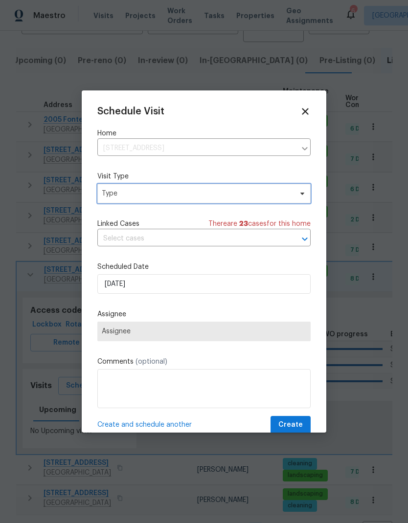
click at [184, 191] on span "Type" at bounding box center [197, 194] width 190 height 10
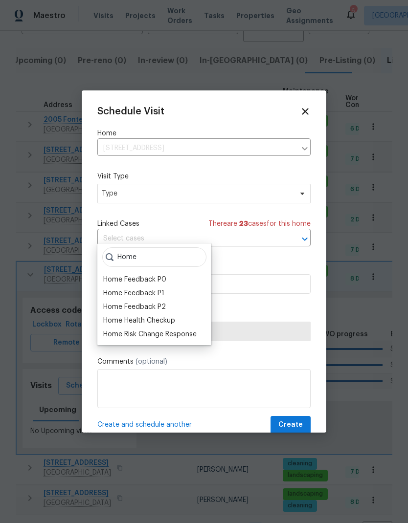
type input "Home"
click at [163, 316] on div "Home Health Checkup" at bounding box center [139, 321] width 72 height 10
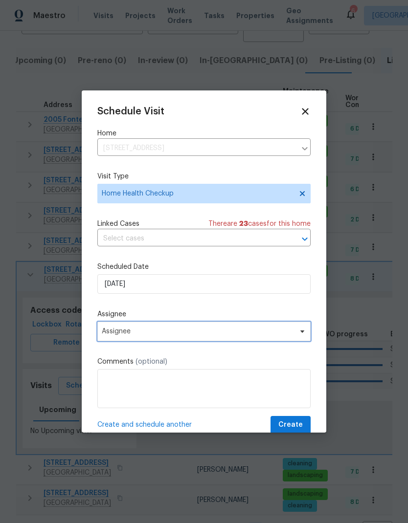
click at [147, 333] on span "Assignee" at bounding box center [198, 332] width 192 height 8
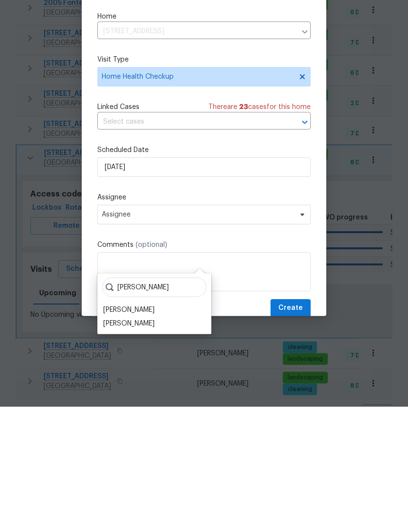
type input "[PERSON_NAME]"
click at [125, 435] on div "[PERSON_NAME]" at bounding box center [128, 440] width 51 height 10
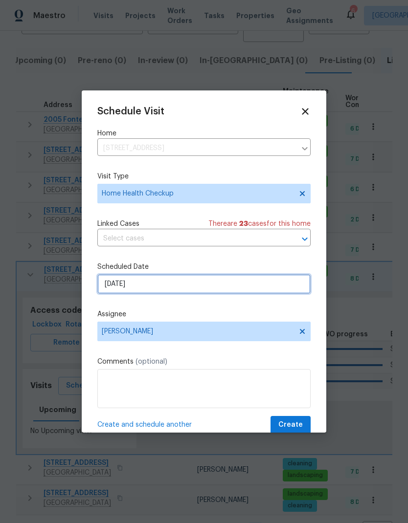
click at [167, 283] on input "[DATE]" at bounding box center [203, 284] width 213 height 20
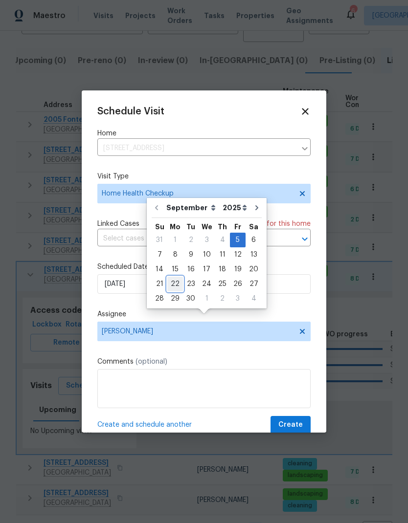
click at [176, 277] on div "22" at bounding box center [175, 284] width 16 height 14
type input "[DATE]"
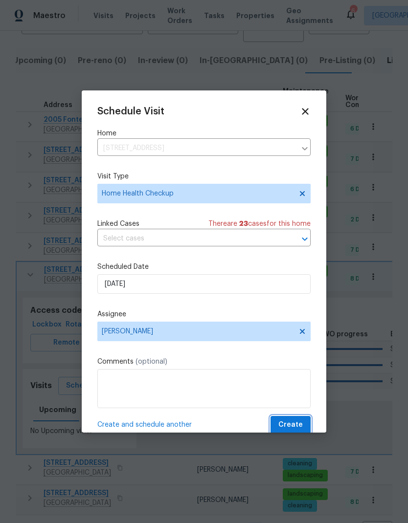
click at [296, 428] on span "Create" at bounding box center [290, 425] width 24 height 12
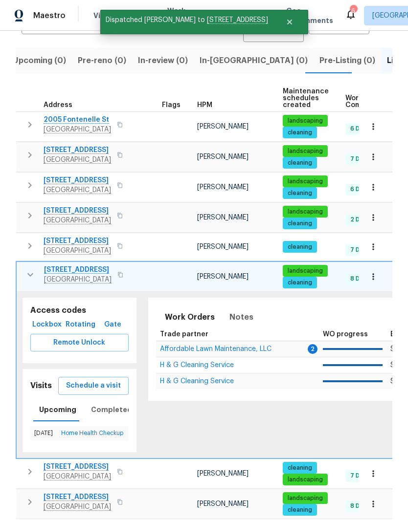
click at [33, 466] on icon "button" at bounding box center [30, 472] width 12 height 12
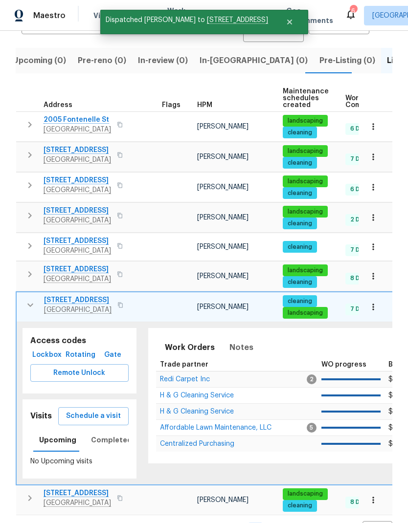
click at [101, 410] on span "Schedule a visit" at bounding box center [93, 416] width 55 height 12
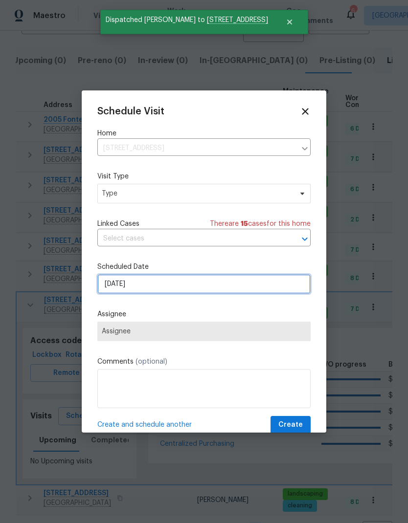
click at [178, 280] on input "[DATE]" at bounding box center [203, 284] width 213 height 20
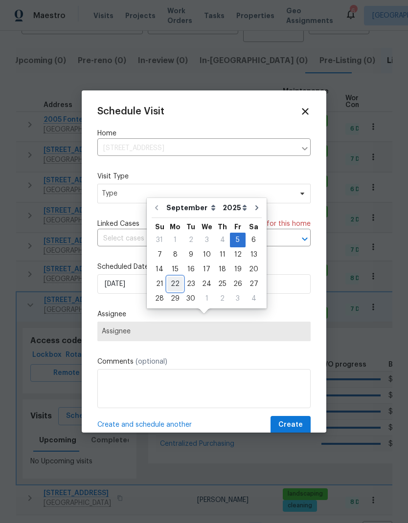
click at [176, 277] on div "22" at bounding box center [175, 284] width 16 height 14
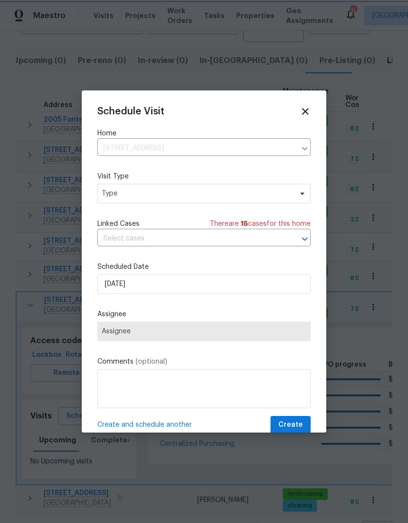
type input "[DATE]"
click at [165, 199] on span "Type" at bounding box center [197, 194] width 190 height 10
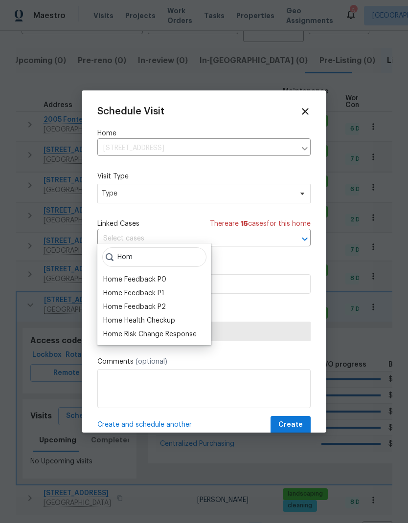
type input "Hom"
click at [156, 316] on div "Home Health Checkup" at bounding box center [139, 321] width 72 height 10
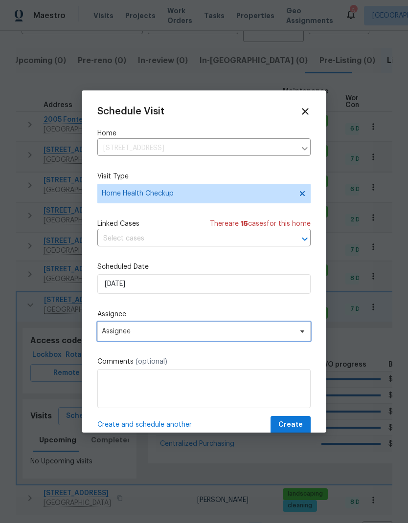
click at [152, 325] on span "Assignee" at bounding box center [203, 332] width 213 height 20
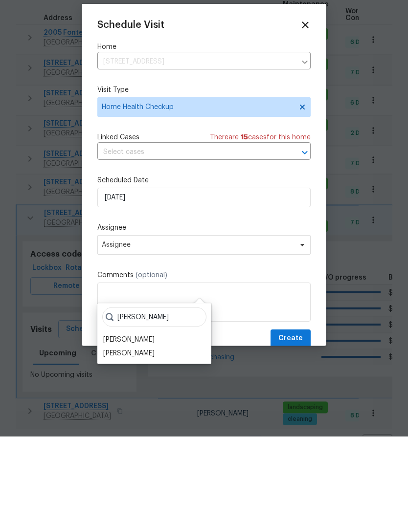
type input "[PERSON_NAME]"
click at [128, 435] on div "[PERSON_NAME]" at bounding box center [128, 440] width 51 height 10
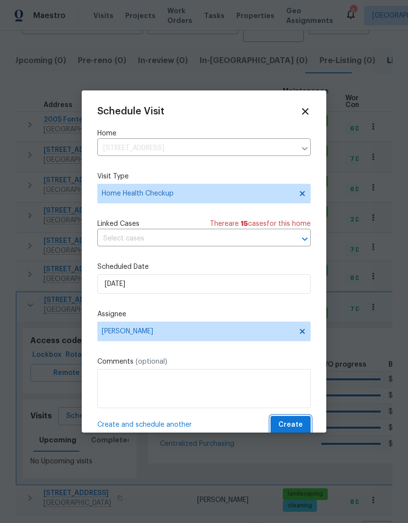
click at [298, 428] on span "Create" at bounding box center [290, 425] width 24 height 12
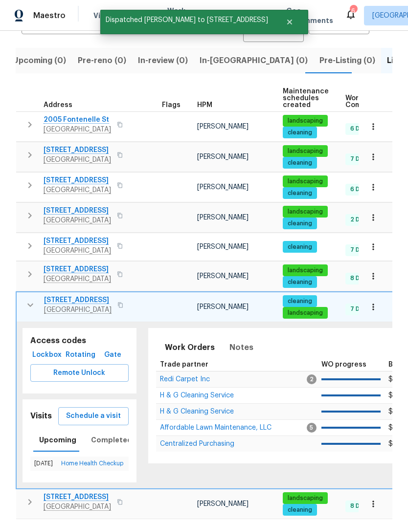
click at [29, 497] on icon "button" at bounding box center [30, 503] width 12 height 12
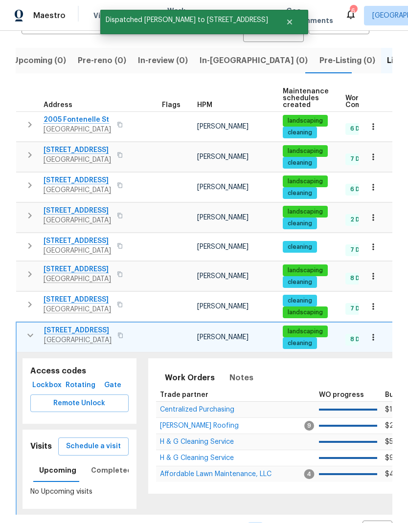
click at [101, 438] on button "Schedule a visit" at bounding box center [93, 447] width 70 height 18
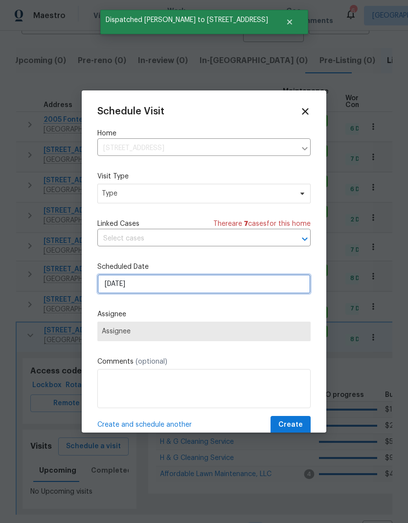
click at [154, 288] on input "[DATE]" at bounding box center [203, 284] width 213 height 20
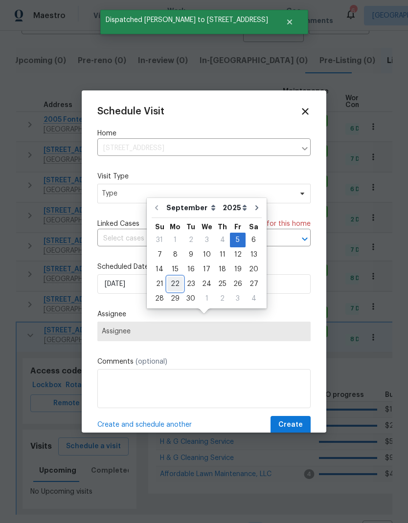
click at [175, 277] on div "22" at bounding box center [175, 284] width 16 height 14
type input "[DATE]"
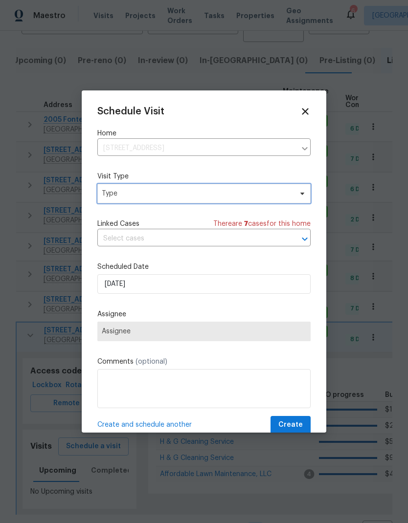
click at [161, 199] on span "Type" at bounding box center [197, 194] width 190 height 10
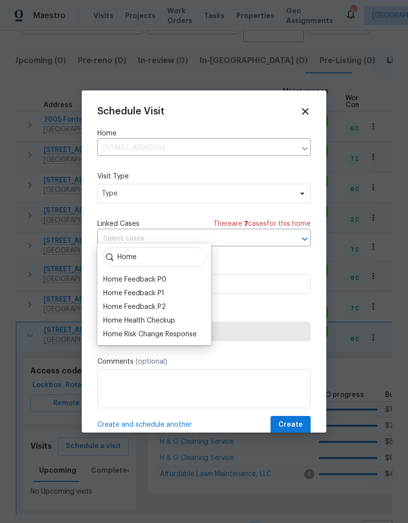
type input "Home"
click at [155, 316] on div "Home Health Checkup" at bounding box center [139, 321] width 72 height 10
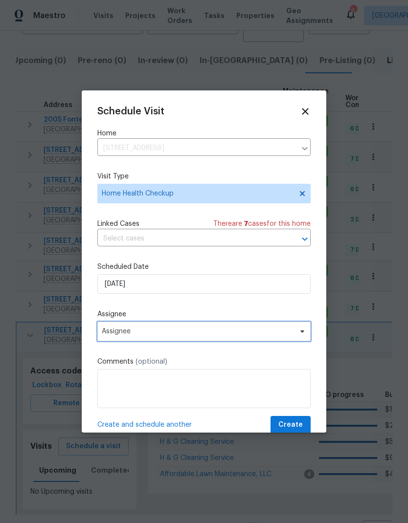
click at [182, 325] on span "Assignee" at bounding box center [203, 332] width 213 height 20
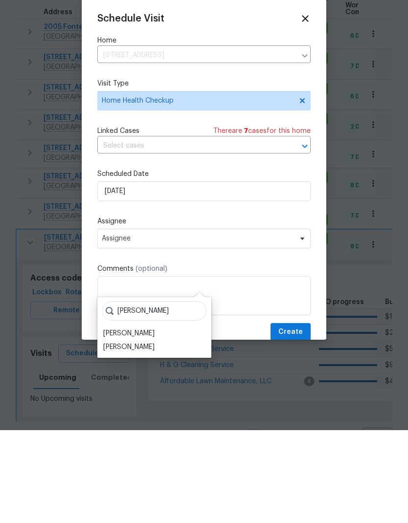
type input "[PERSON_NAME]"
click at [127, 435] on div "[PERSON_NAME]" at bounding box center [128, 440] width 51 height 10
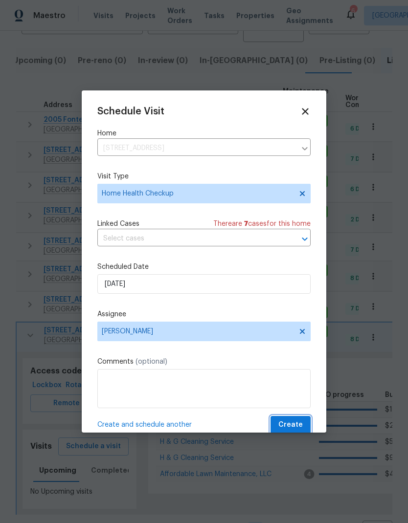
click at [287, 427] on span "Create" at bounding box center [290, 425] width 24 height 12
